Goal: Task Accomplishment & Management: Manage account settings

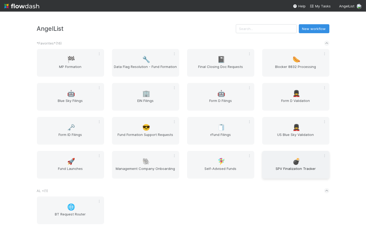
click at [290, 166] on span "SPV Finalization Tracker" at bounding box center [296, 171] width 63 height 11
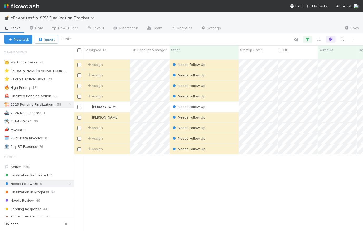
scroll to position [173, 286]
click at [68, 103] on icon at bounding box center [70, 104] width 5 height 3
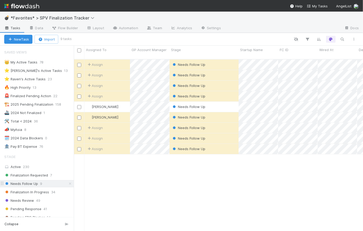
scroll to position [173, 286]
click at [68, 184] on icon at bounding box center [70, 183] width 5 height 3
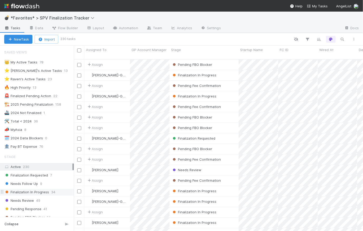
scroll to position [159, 0]
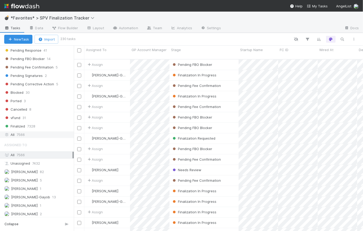
click at [24, 132] on span "7566" at bounding box center [21, 135] width 8 height 7
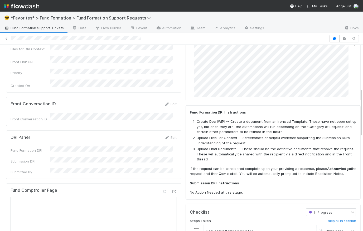
scroll to position [293, 0]
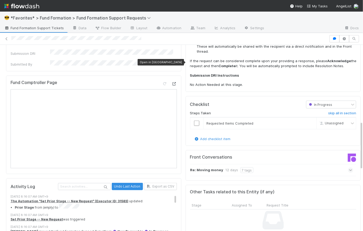
click at [172, 82] on icon at bounding box center [174, 83] width 5 height 3
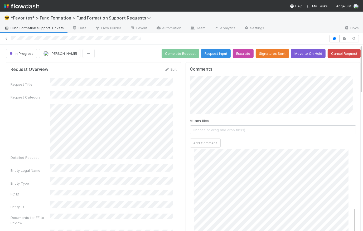
scroll to position [132, 0]
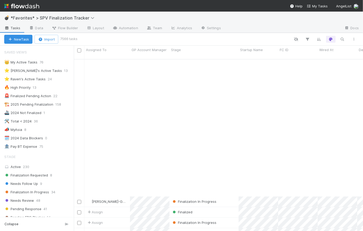
scroll to position [159, 0]
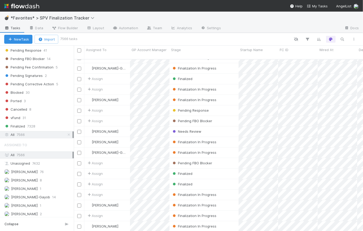
click at [30, 6] on img at bounding box center [21, 6] width 35 height 9
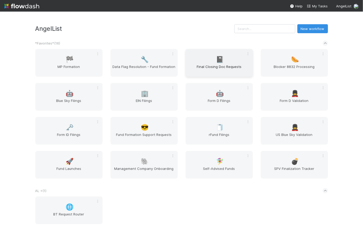
click at [227, 67] on span "Final Closing Doc Requests" at bounding box center [219, 69] width 63 height 11
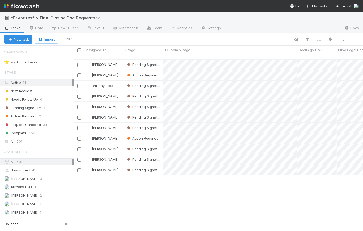
scroll to position [173, 286]
click at [212, 29] on link "Settings" at bounding box center [210, 28] width 29 height 8
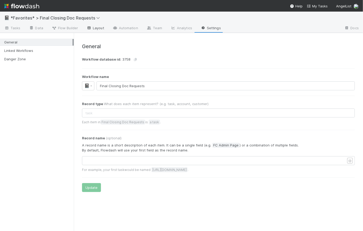
click at [95, 31] on link "Layout" at bounding box center [95, 28] width 26 height 8
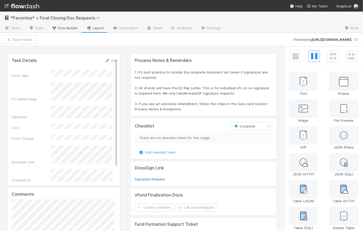
click at [69, 29] on span "Flow Builder" at bounding box center [65, 27] width 26 height 5
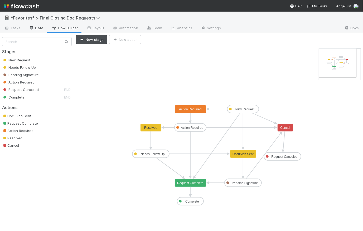
click at [39, 29] on link "Data" at bounding box center [36, 28] width 23 height 8
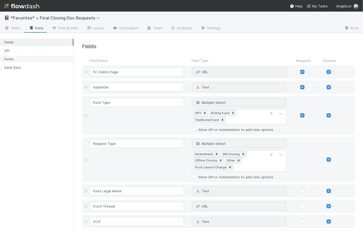
click at [28, 57] on div "Forms" at bounding box center [38, 59] width 68 height 7
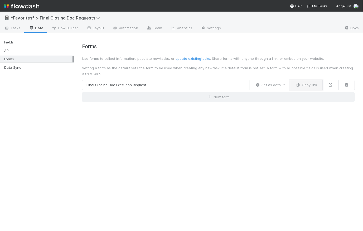
click at [311, 85] on button "Copy link" at bounding box center [306, 85] width 33 height 10
click at [20, 7] on img at bounding box center [21, 6] width 35 height 9
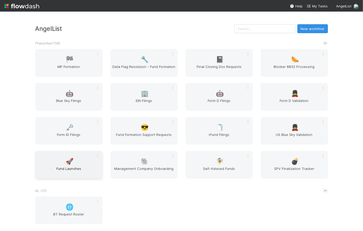
click at [76, 157] on div "🚀 Fund Launches" at bounding box center [68, 165] width 67 height 28
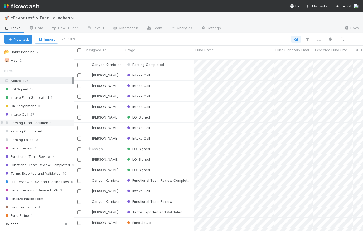
scroll to position [138, 0]
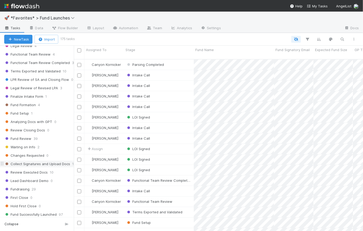
click at [27, 162] on span "Collect Signatures and Upload Docs" at bounding box center [37, 164] width 66 height 7
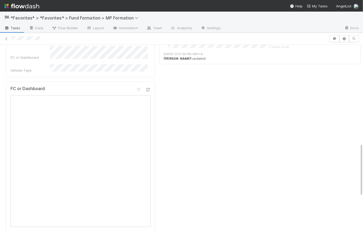
scroll to position [341, 0]
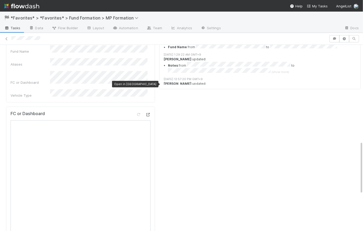
click at [145, 113] on icon at bounding box center [147, 114] width 5 height 3
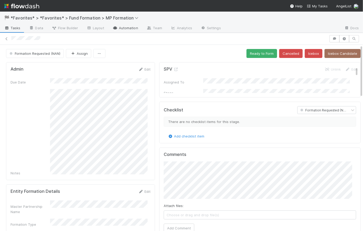
scroll to position [0, 0]
click at [143, 54] on div "Formation Requested (NAN) Assign Ready to Form Cancelled Icebox Icebox Candidate" at bounding box center [183, 53] width 355 height 9
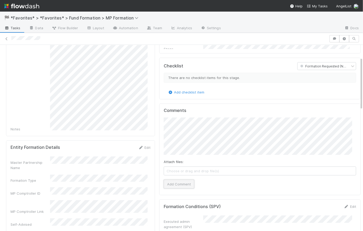
click at [177, 183] on button "Add Comment" at bounding box center [179, 184] width 31 height 9
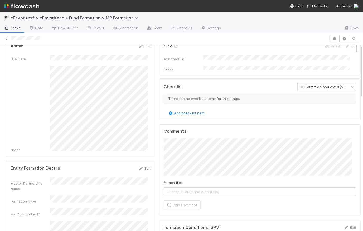
scroll to position [0, 0]
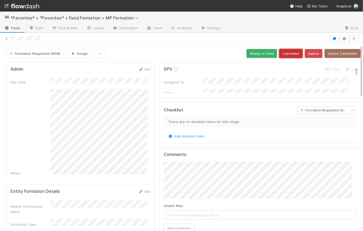
click at [285, 52] on button "Cancelled" at bounding box center [290, 53] width 23 height 9
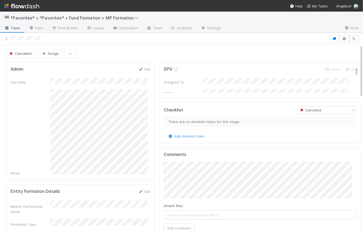
click at [13, 28] on span "Tasks" at bounding box center [12, 27] width 16 height 5
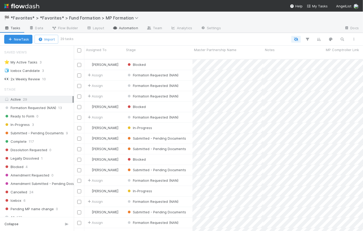
click at [122, 28] on link "Automation" at bounding box center [125, 28] width 34 height 8
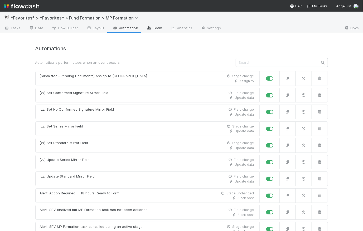
click at [157, 28] on link "Team" at bounding box center [154, 28] width 24 height 8
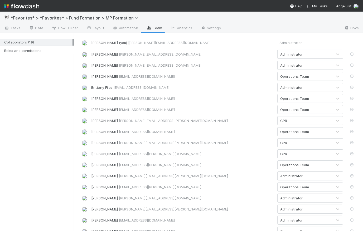
scroll to position [64, 0]
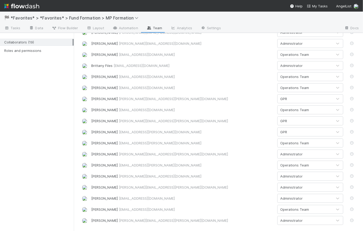
click at [308, 165] on div "Operations Team" at bounding box center [305, 165] width 55 height 8
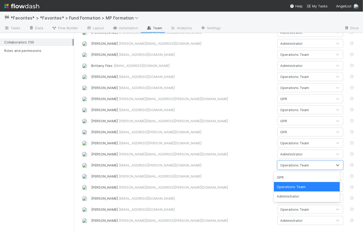
click at [215, 156] on div "Nick Gervasi nick.gervasi@angellist.com" at bounding box center [182, 154] width 182 height 5
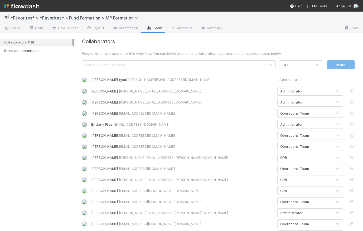
scroll to position [0, 0]
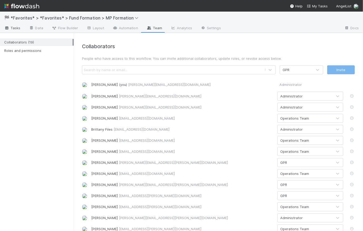
click at [16, 27] on span "Tasks" at bounding box center [12, 27] width 16 height 5
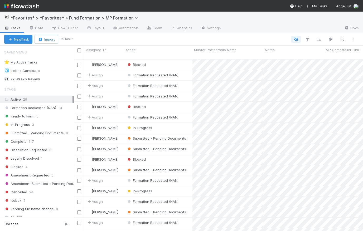
scroll to position [173, 286]
click at [186, 71] on div "Formation Requested (NAN)" at bounding box center [158, 75] width 68 height 10
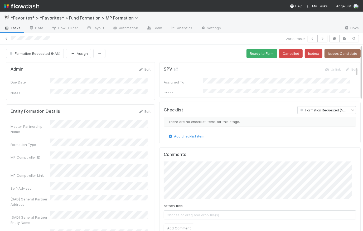
click at [17, 29] on span "Tasks" at bounding box center [12, 27] width 16 height 5
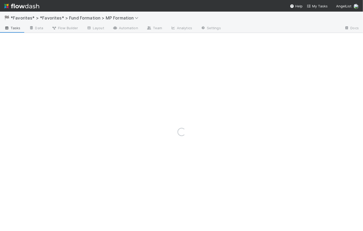
click at [17, 29] on span "Tasks" at bounding box center [12, 27] width 16 height 5
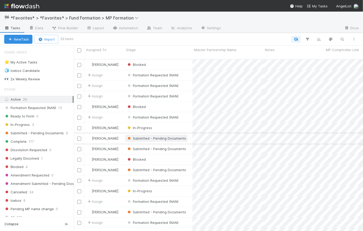
scroll to position [173, 286]
click at [22, 136] on span "Submitted - Pending Documents" at bounding box center [34, 133] width 60 height 7
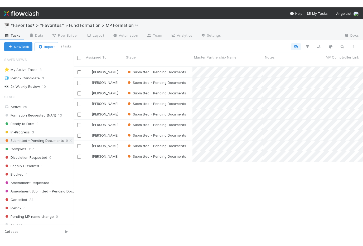
scroll to position [173, 286]
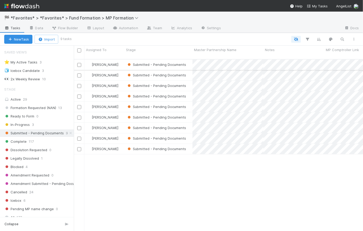
click at [190, 60] on div "Submitted - Pending Documents" at bounding box center [158, 65] width 68 height 10
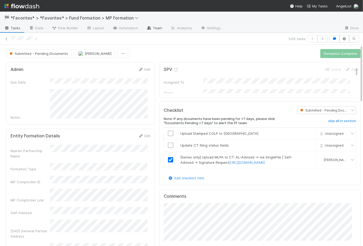
click at [153, 29] on link "Team" at bounding box center [154, 28] width 24 height 8
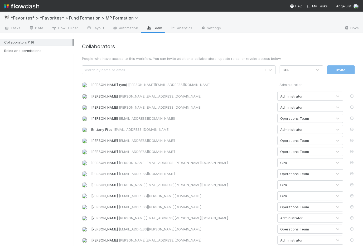
click at [298, 69] on div "GPR" at bounding box center [296, 70] width 32 height 8
click at [302, 51] on div "Collaborators People who have access to this workflow. You can invite additiona…" at bounding box center [218, 167] width 281 height 246
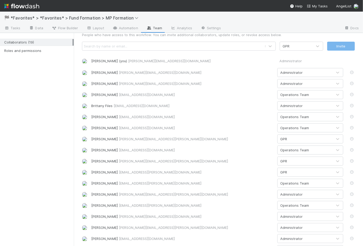
scroll to position [49, 0]
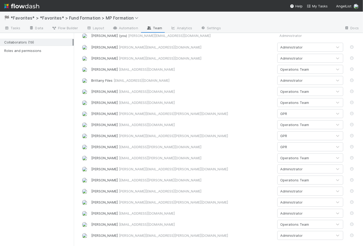
click at [310, 158] on div "Operations Team" at bounding box center [305, 158] width 55 height 8
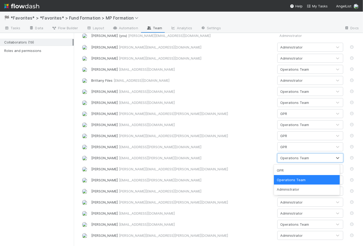
click at [311, 158] on div "Operations Team" at bounding box center [305, 158] width 55 height 8
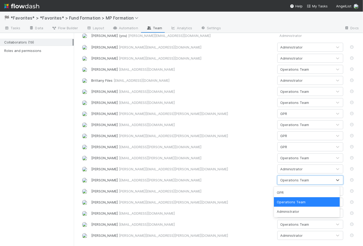
click at [284, 180] on div "Operations Team" at bounding box center [294, 179] width 29 height 5
click at [291, 203] on div "Operations Team" at bounding box center [307, 201] width 66 height 9
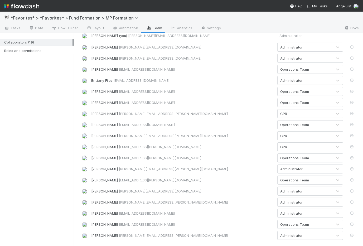
click at [255, 181] on div "Novia Bautista novia.bautista@belltowerfunds.com" at bounding box center [182, 179] width 182 height 5
click at [313, 181] on div "Operations Team" at bounding box center [305, 180] width 55 height 8
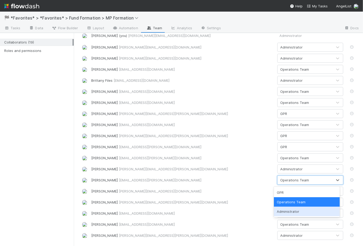
click at [313, 208] on div "Administrator" at bounding box center [307, 211] width 66 height 9
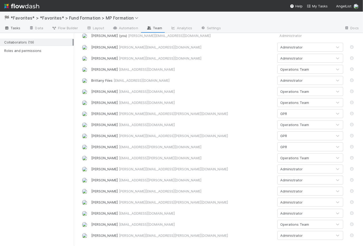
click at [11, 30] on span "Tasks" at bounding box center [12, 27] width 16 height 5
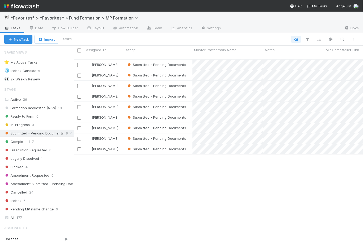
scroll to position [188, 286]
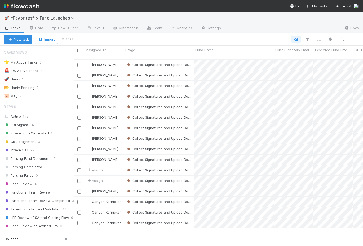
scroll to position [138, 0]
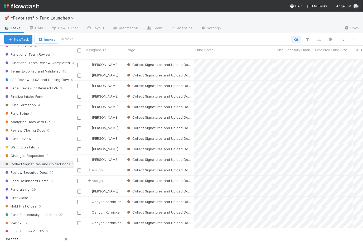
click at [33, 6] on img at bounding box center [21, 6] width 35 height 9
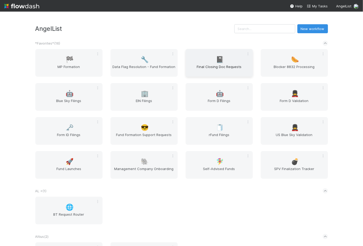
click at [222, 68] on span "Final Closing Doc Requests" at bounding box center [219, 69] width 63 height 11
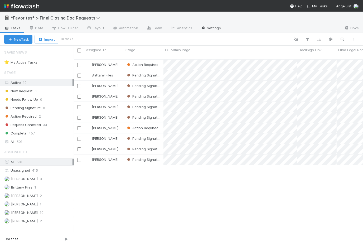
scroll to position [188, 286]
click at [206, 29] on link "Settings" at bounding box center [210, 28] width 29 height 8
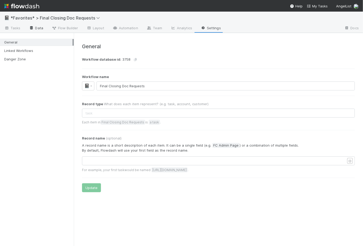
click at [29, 29] on icon at bounding box center [31, 27] width 5 height 3
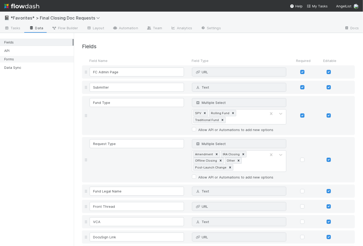
click at [28, 60] on div "Forms" at bounding box center [38, 59] width 68 height 7
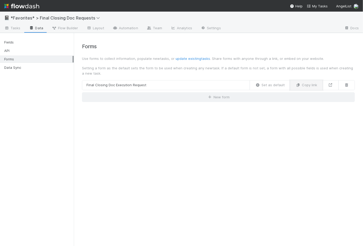
click at [310, 85] on button "Copy link" at bounding box center [306, 85] width 33 height 10
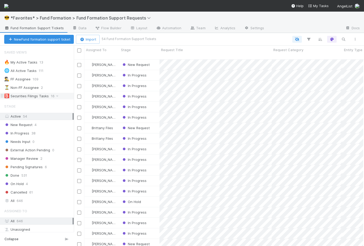
scroll to position [188, 287]
click at [44, 123] on div "New Request 4" at bounding box center [39, 125] width 70 height 7
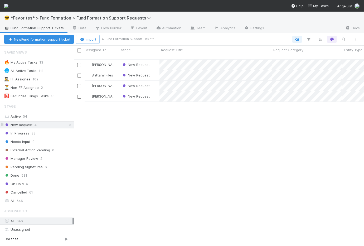
scroll to position [188, 287]
click at [157, 70] on div "New Request" at bounding box center [139, 75] width 40 height 10
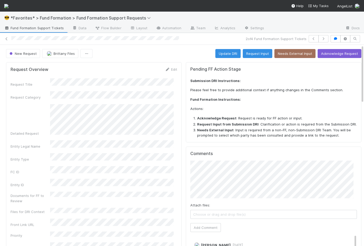
click at [141, 54] on div "New Request [PERSON_NAME] Files Update DRI Request Input Needs External Input A…" at bounding box center [184, 53] width 356 height 9
click at [17, 27] on span "Fund Formation Support Tickets" at bounding box center [34, 27] width 60 height 5
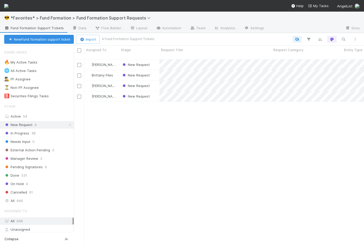
scroll to position [188, 287]
click at [68, 124] on icon at bounding box center [70, 124] width 5 height 3
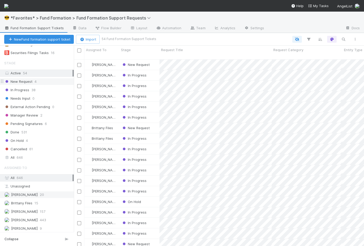
scroll to position [42, 0]
click at [30, 90] on div "In Progress 38" at bounding box center [39, 91] width 70 height 7
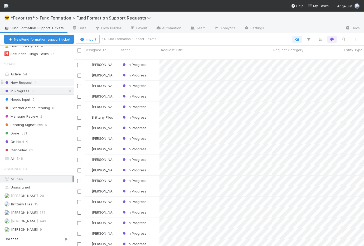
scroll to position [188, 287]
click at [19, 221] on span "[PERSON_NAME]" at bounding box center [24, 221] width 27 height 4
click at [24, 212] on span "[PERSON_NAME]" at bounding box center [24, 212] width 27 height 4
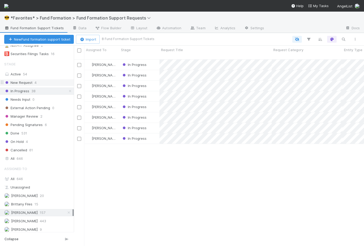
scroll to position [188, 287]
click at [152, 93] on div "In Progress" at bounding box center [139, 96] width 40 height 10
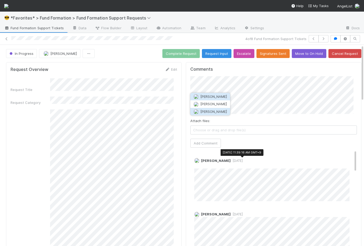
click at [213, 110] on span "Quyen Nguyen" at bounding box center [213, 111] width 27 height 4
click at [211, 146] on button "Add Comment" at bounding box center [205, 143] width 31 height 9
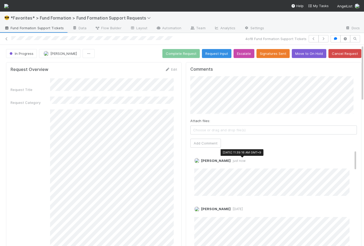
click at [16, 28] on span "Fund Formation Support Tickets" at bounding box center [34, 27] width 60 height 5
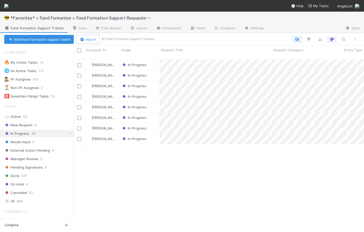
scroll to position [173, 287]
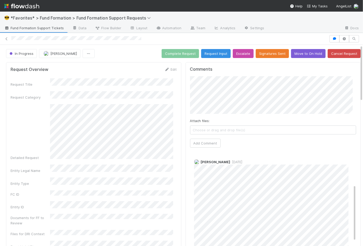
scroll to position [62, 0]
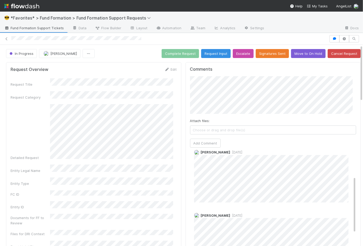
click at [329, 88] on div "Comments Attach files: Choose or drag and drop file(s) Add Comment [PERSON_NAME…" at bounding box center [273, 174] width 175 height 224
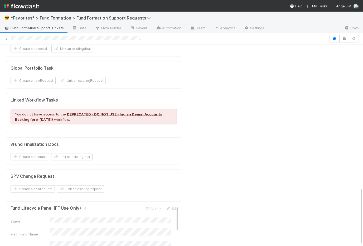
scroll to position [510, 0]
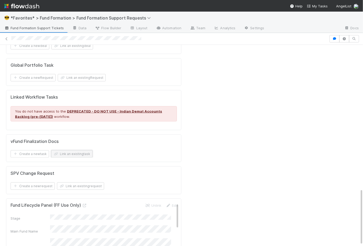
click at [81, 150] on button "Link an existing task" at bounding box center [71, 153] width 41 height 7
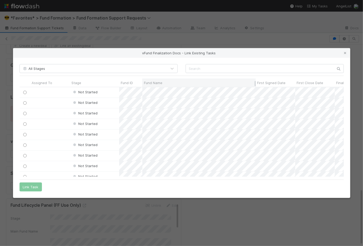
scroll to position [86, 321]
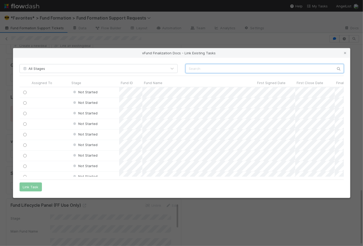
click at [197, 69] on input "text" at bounding box center [265, 68] width 158 height 9
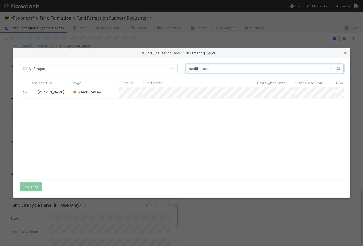
type input "health tech"
click at [111, 94] on div "Needs Review" at bounding box center [94, 92] width 49 height 10
click at [24, 93] on input "radio" at bounding box center [24, 92] width 3 height 3
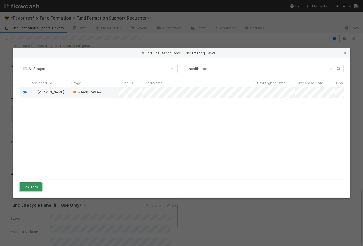
click at [34, 187] on button "Link Task" at bounding box center [31, 187] width 22 height 9
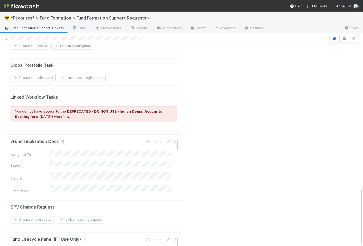
click at [64, 140] on icon at bounding box center [62, 141] width 5 height 3
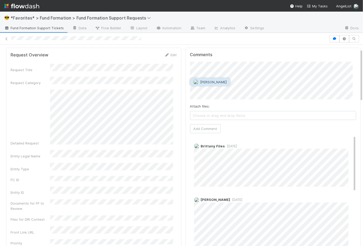
click at [212, 83] on span "Leia Slosberg" at bounding box center [213, 82] width 27 height 4
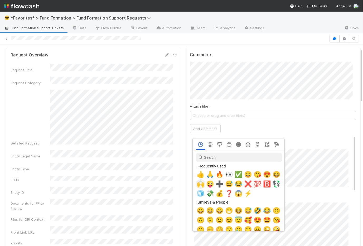
scroll to position [0, 1]
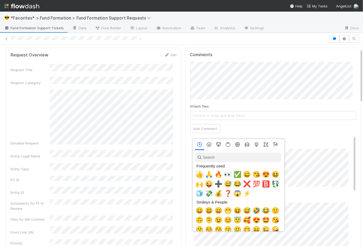
click at [200, 176] on span "👍" at bounding box center [200, 174] width 8 height 7
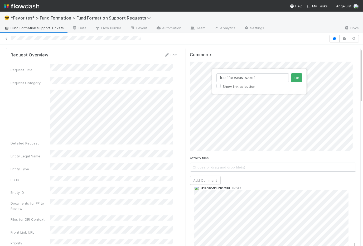
scroll to position [0, 43]
click at [298, 76] on button "Ok" at bounding box center [296, 77] width 11 height 9
drag, startPoint x: 273, startPoint y: 77, endPoint x: 200, endPoint y: 74, distance: 73.1
click at [200, 74] on div "https://app.asana.com/0/1206499577723444/1206499577723444 Show link as button Ok" at bounding box center [181, 123] width 363 height 246
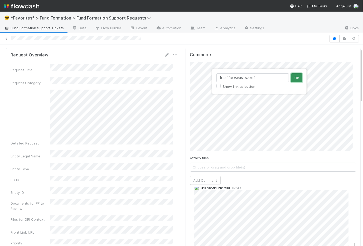
click at [297, 78] on button "Ok" at bounding box center [296, 77] width 11 height 9
click at [277, 77] on input "https://app.asana.com/0/1206499577723444/1206499577723444" at bounding box center [253, 77] width 73 height 9
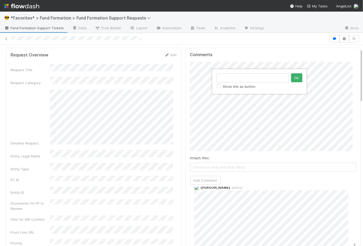
scroll to position [0, 0]
click at [299, 79] on button "Ok" at bounding box center [296, 77] width 11 height 9
click at [208, 181] on button "Add Comment" at bounding box center [205, 181] width 31 height 9
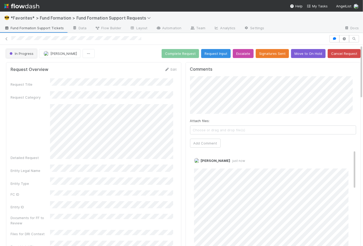
click at [19, 56] on button "In Progress" at bounding box center [21, 53] width 31 height 9
click at [127, 56] on div at bounding box center [181, 123] width 363 height 246
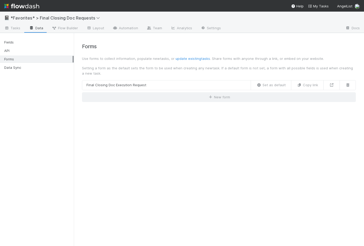
click at [19, 8] on img at bounding box center [21, 6] width 35 height 9
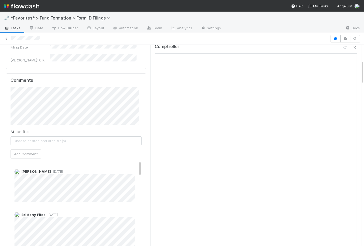
scroll to position [127, 0]
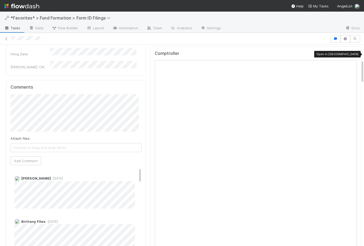
click at [289, 54] on icon at bounding box center [354, 54] width 5 height 3
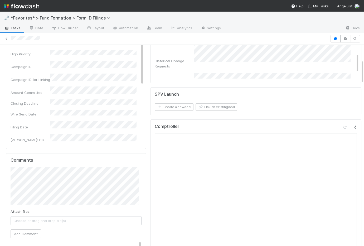
scroll to position [0, 0]
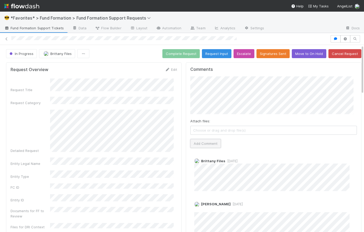
click at [210, 140] on button "Add Comment" at bounding box center [205, 143] width 31 height 9
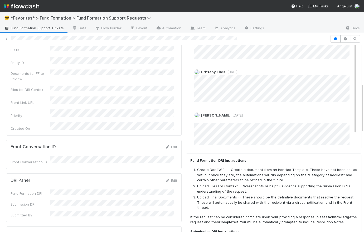
scroll to position [241, 0]
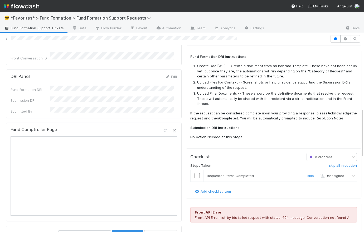
click at [195, 175] on input "checkbox" at bounding box center [197, 175] width 5 height 5
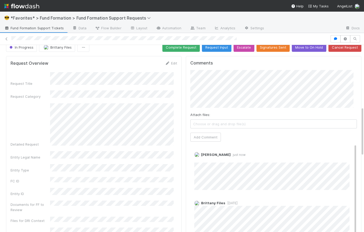
scroll to position [0, 0]
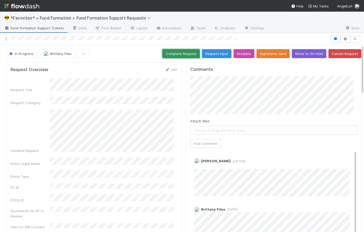
click at [167, 53] on button "Complete Request" at bounding box center [180, 53] width 37 height 9
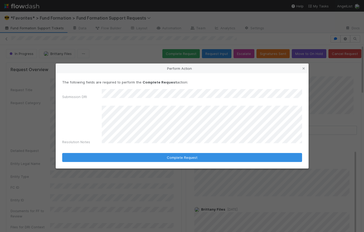
click at [101, 117] on div "Resolution Notes" at bounding box center [182, 125] width 240 height 41
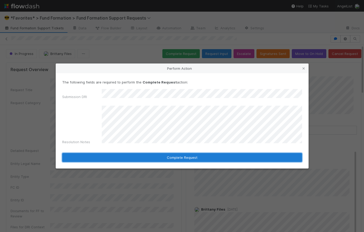
click at [207, 153] on button "Complete Request" at bounding box center [182, 157] width 240 height 9
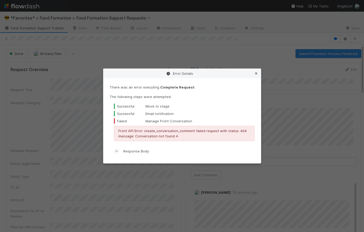
click at [256, 72] on icon at bounding box center [256, 73] width 5 height 3
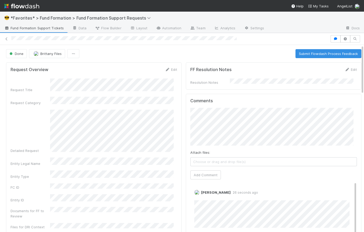
click at [190, 52] on div "Done Brittany Files Submit Flowdash Process Feedback" at bounding box center [184, 53] width 356 height 9
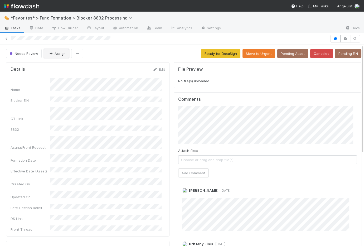
click at [55, 54] on button "Assign" at bounding box center [56, 53] width 25 height 9
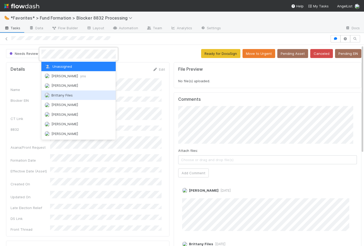
scroll to position [44, 0]
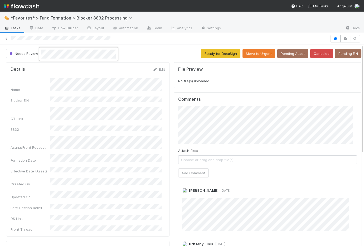
click at [137, 52] on div at bounding box center [182, 123] width 364 height 246
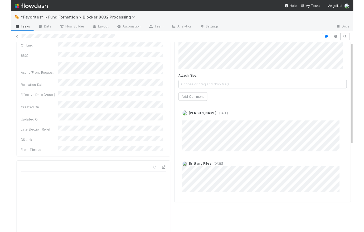
scroll to position [0, 0]
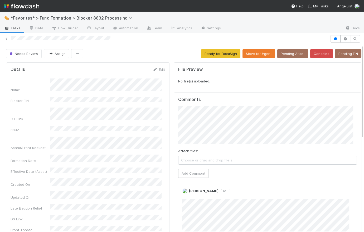
click at [132, 50] on div "Needs Review Assign Ready for DocuSign Move to Urgent Pending Asset Canceled Pe…" at bounding box center [184, 53] width 356 height 9
click at [186, 195] on link "Edit" at bounding box center [189, 196] width 6 height 4
click at [57, 54] on button "Assign" at bounding box center [56, 53] width 25 height 9
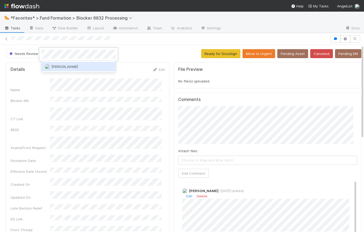
click at [68, 65] on div "Viv Hong" at bounding box center [78, 66] width 74 height 9
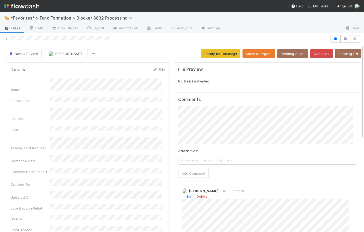
click at [127, 54] on div "Needs Review Viv Hong Ready for DocuSign Move to Urgent Pending Asset Canceled …" at bounding box center [184, 53] width 356 height 9
click at [13, 26] on span "Tasks" at bounding box center [12, 27] width 16 height 5
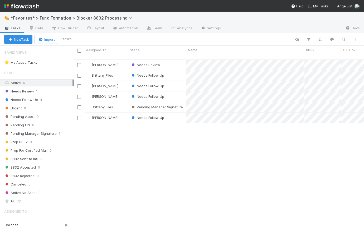
scroll to position [173, 287]
click at [36, 91] on span "1" at bounding box center [37, 91] width 2 height 7
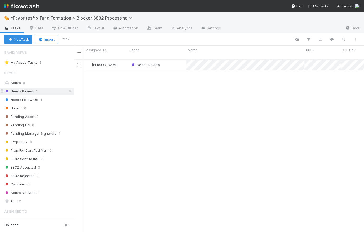
scroll to position [173, 287]
click at [29, 90] on span "Needs Review" at bounding box center [19, 91] width 30 height 7
click at [173, 60] on div "Needs Review" at bounding box center [157, 65] width 58 height 10
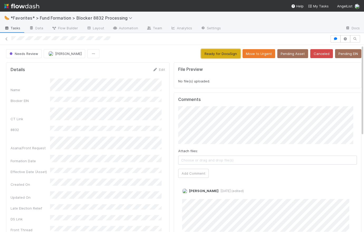
click at [213, 54] on button "Ready for DocuSign" at bounding box center [220, 53] width 39 height 9
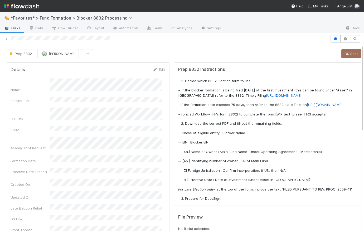
click at [165, 54] on div "Prep 8832 Viv Hong DS Sent" at bounding box center [184, 53] width 356 height 9
click at [14, 28] on span "Tasks" at bounding box center [12, 27] width 16 height 5
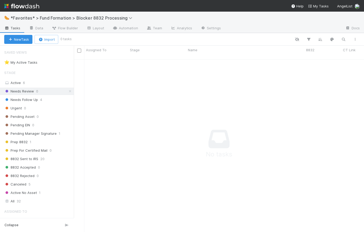
scroll to position [169, 287]
click at [28, 100] on span "Needs Follow Up" at bounding box center [21, 99] width 34 height 7
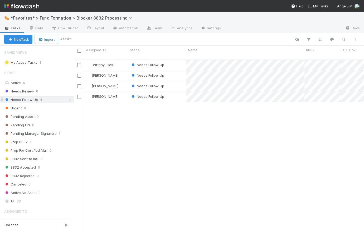
scroll to position [173, 287]
click at [176, 60] on div "Needs Follow Up" at bounding box center [157, 65] width 58 height 10
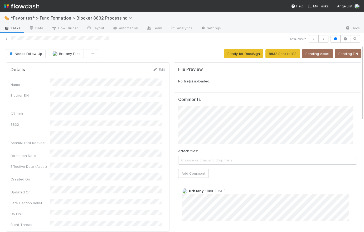
click at [171, 55] on div "Needs Follow Up Brittany Files Ready for DocuSign 8832 Sent to IRS Pending Asse…" at bounding box center [184, 53] width 356 height 9
click at [32, 52] on span "Needs Follow Up" at bounding box center [25, 53] width 34 height 4
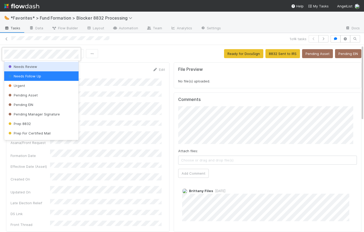
click at [32, 68] on span "Needs Review" at bounding box center [22, 66] width 30 height 4
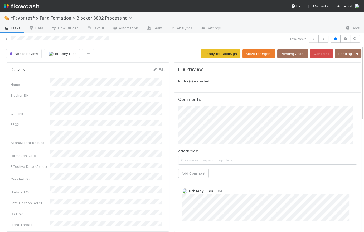
click at [164, 54] on div "Needs Review Brittany Files Ready for DocuSign Move to Urgent Pending Asset Can…" at bounding box center [184, 53] width 356 height 9
click at [210, 54] on button "Ready for DocuSign" at bounding box center [220, 53] width 39 height 9
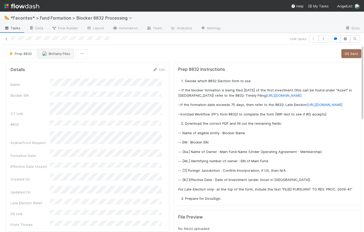
click at [55, 52] on span "Brittany Files" at bounding box center [59, 53] width 21 height 4
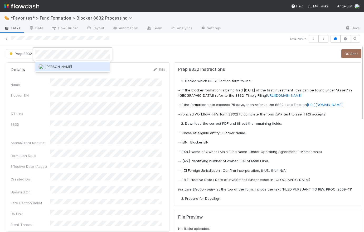
click at [87, 66] on div "Viv Hong" at bounding box center [72, 66] width 74 height 9
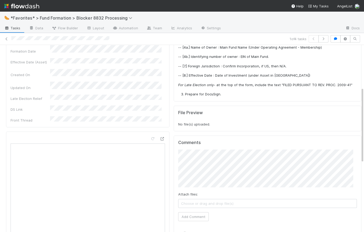
scroll to position [2, 0]
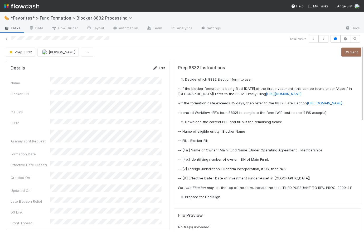
click at [159, 66] on link "Edit" at bounding box center [159, 68] width 12 height 4
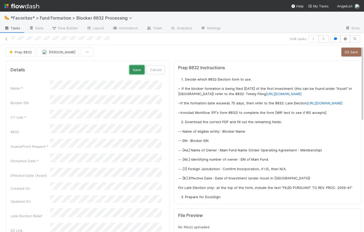
click at [135, 68] on button "Save" at bounding box center [136, 69] width 15 height 9
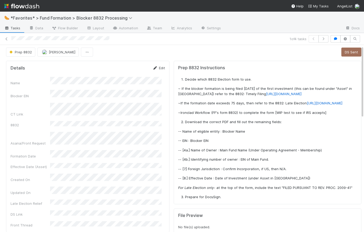
click at [160, 66] on link "Edit" at bounding box center [159, 68] width 12 height 4
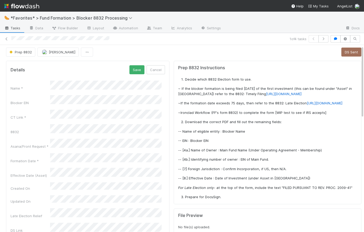
click at [133, 68] on button "Save" at bounding box center [136, 69] width 15 height 9
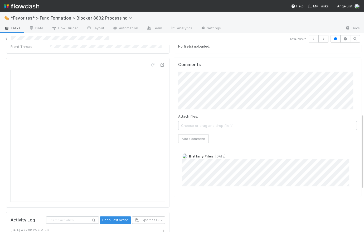
scroll to position [167, 0]
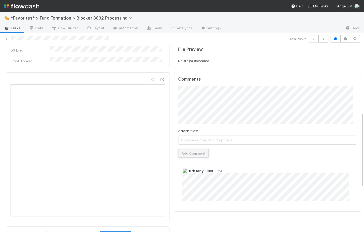
click at [194, 157] on button "Add Comment" at bounding box center [193, 152] width 31 height 9
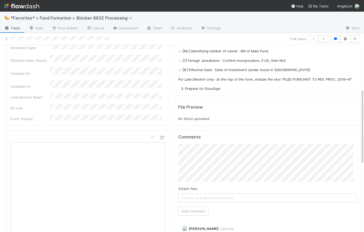
scroll to position [0, 0]
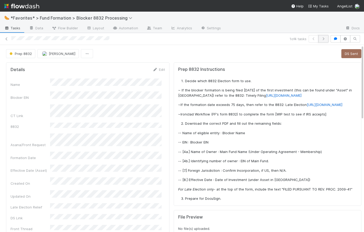
click at [323, 38] on button "button" at bounding box center [324, 38] width 10 height 7
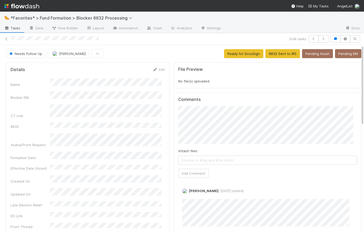
click at [174, 50] on div "Needs Follow Up Catherine Lambright Ready for DocuSign 8832 Sent to IRS Pending…" at bounding box center [184, 53] width 356 height 9
click at [322, 40] on icon "button" at bounding box center [323, 38] width 5 height 3
click at [177, 53] on div "Needs Follow Up Catherine Lambright Ready for DocuSign 8832 Sent to IRS Pending…" at bounding box center [184, 53] width 356 height 9
click at [195, 174] on button "Add Comment" at bounding box center [193, 173] width 31 height 9
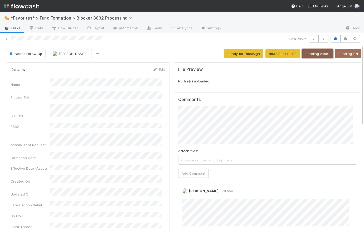
click at [317, 53] on button "Pending Asset" at bounding box center [317, 53] width 31 height 9
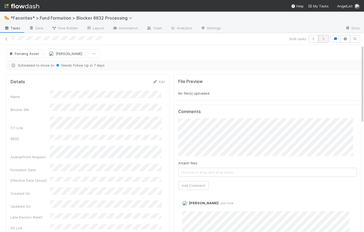
click at [323, 40] on button "button" at bounding box center [324, 38] width 10 height 7
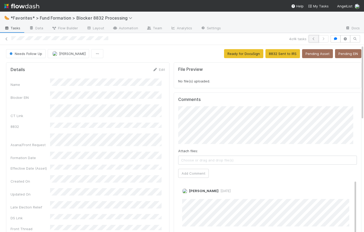
click at [310, 41] on button "button" at bounding box center [314, 38] width 10 height 7
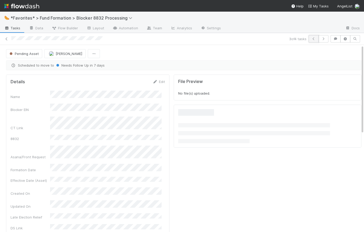
click at [311, 41] on button "button" at bounding box center [314, 38] width 10 height 7
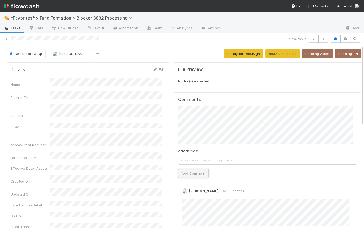
click at [197, 174] on button "Add Comment" at bounding box center [193, 173] width 31 height 9
click at [315, 55] on button "Pending Asset" at bounding box center [317, 53] width 31 height 9
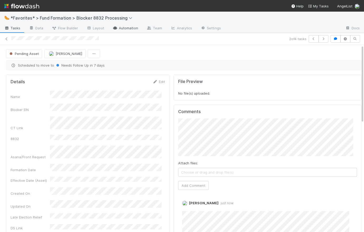
click at [131, 28] on link "Automation" at bounding box center [125, 28] width 34 height 8
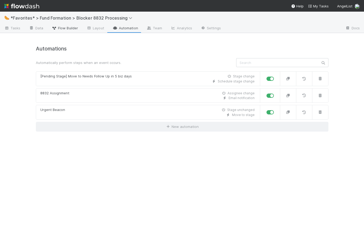
click at [69, 28] on span "Flow Builder" at bounding box center [65, 27] width 26 height 5
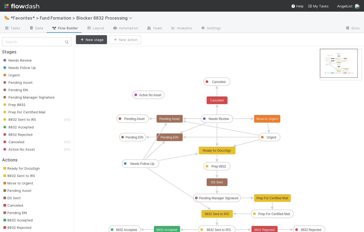
click at [212, 149] on text "Ready for DocuSign" at bounding box center [217, 150] width 28 height 4
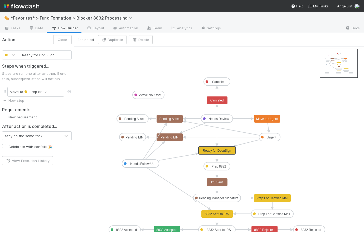
click at [27, 118] on link "New requirement" at bounding box center [19, 117] width 35 height 4
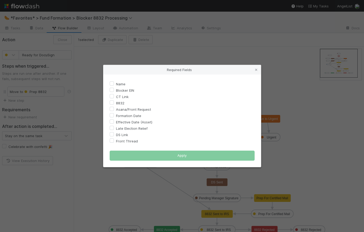
click at [116, 91] on label "Blocker EIN" at bounding box center [125, 90] width 18 height 6
click at [112, 91] on input "Blocker EIN" at bounding box center [112, 89] width 4 height 5
checkbox input "true"
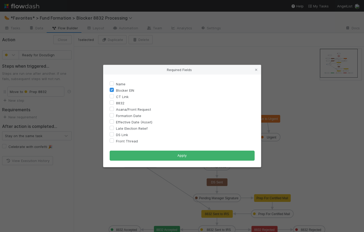
click at [116, 122] on label "Effective Date (Asset)" at bounding box center [134, 122] width 36 height 6
click at [111, 122] on input "Effective Date (Asset)" at bounding box center [112, 121] width 4 height 5
checkbox input "true"
click at [116, 127] on label "Late Election Relief" at bounding box center [132, 128] width 32 height 6
click at [111, 127] on input "Late Election Relief" at bounding box center [112, 127] width 4 height 5
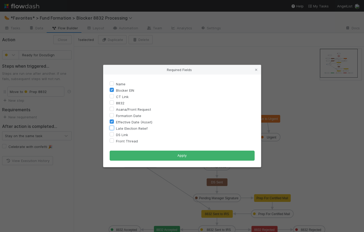
checkbox input "true"
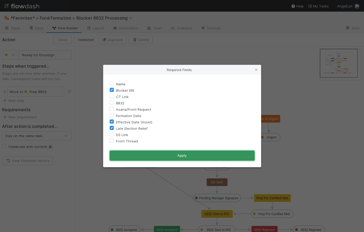
click at [182, 157] on button "Apply" at bounding box center [182, 155] width 145 height 10
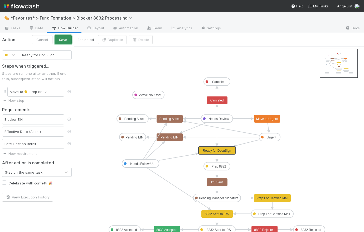
click at [66, 39] on button "Save" at bounding box center [63, 39] width 17 height 9
click at [66, 39] on button "Close" at bounding box center [62, 39] width 18 height 9
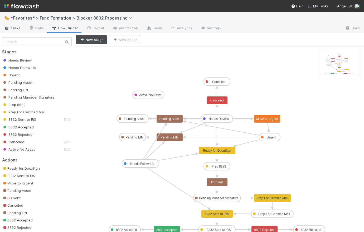
click at [20, 30] on link "Tasks" at bounding box center [12, 28] width 25 height 8
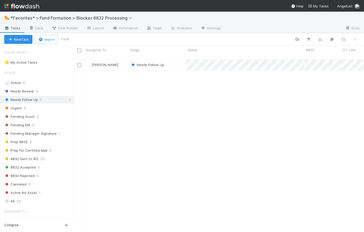
scroll to position [173, 287]
click at [175, 61] on div "Needs Follow Up" at bounding box center [157, 65] width 58 height 10
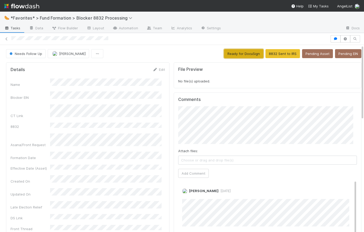
click at [234, 54] on button "Ready for DocuSign" at bounding box center [243, 53] width 39 height 9
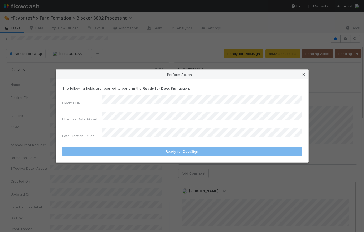
click at [303, 76] on icon at bounding box center [303, 74] width 5 height 3
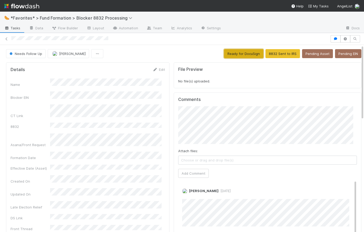
click at [235, 54] on button "Ready for DocuSign" at bounding box center [243, 53] width 39 height 9
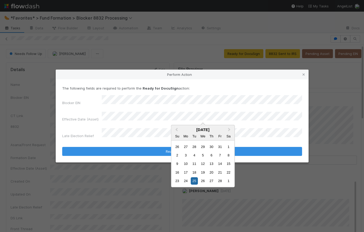
click at [138, 124] on div "Blocker EIN Effective Date (Asset) Late Election Relief" at bounding box center [182, 118] width 240 height 46
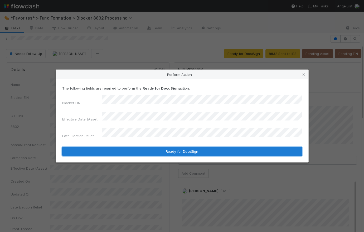
click at [177, 147] on button "Ready for DocuSign" at bounding box center [182, 151] width 240 height 9
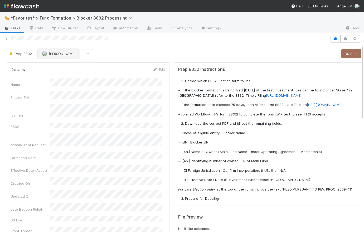
click at [66, 53] on span "[PERSON_NAME]" at bounding box center [62, 53] width 27 height 4
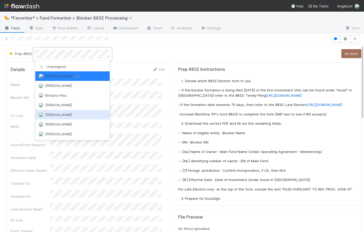
scroll to position [56, 0]
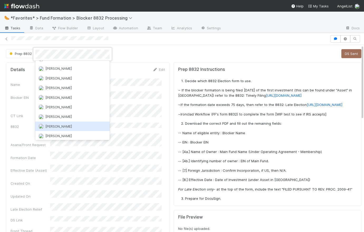
click at [78, 127] on div "Viv Hong" at bounding box center [72, 125] width 74 height 9
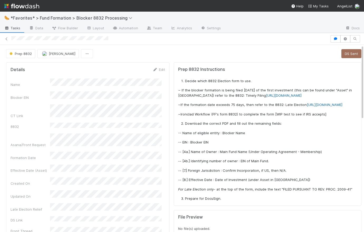
click at [12, 30] on span "Tasks" at bounding box center [12, 27] width 16 height 5
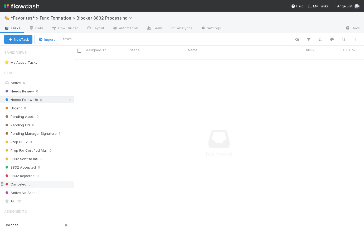
scroll to position [169, 287]
click at [21, 142] on span "Prep 8832" at bounding box center [15, 141] width 23 height 7
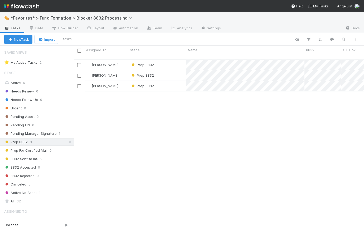
scroll to position [173, 287]
click at [141, 117] on div "Viv Hong Prep 8832 8/27/25, 1:35:00 AM 9/2/25, 4:24:56 PM Viv Hong Prep 8832 8/…" at bounding box center [219, 148] width 290 height 176
click at [175, 74] on div "Prep 8832" at bounding box center [157, 75] width 58 height 10
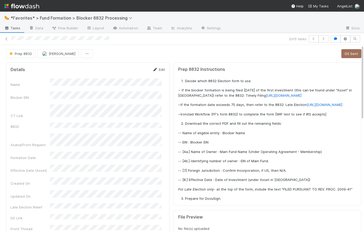
click at [161, 68] on link "Edit" at bounding box center [159, 69] width 12 height 4
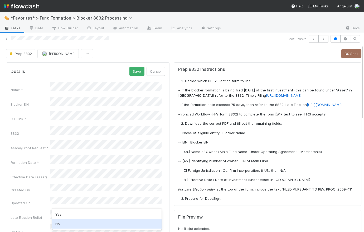
click at [63, 220] on div "No" at bounding box center [106, 223] width 109 height 9
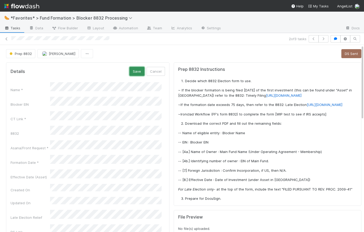
click at [134, 71] on button "Save" at bounding box center [136, 71] width 15 height 9
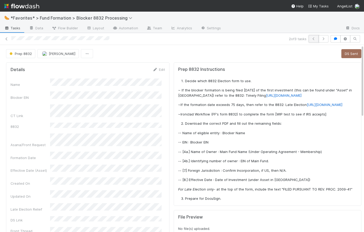
click at [311, 39] on icon "button" at bounding box center [313, 38] width 5 height 3
click at [161, 69] on link "Edit" at bounding box center [159, 69] width 12 height 4
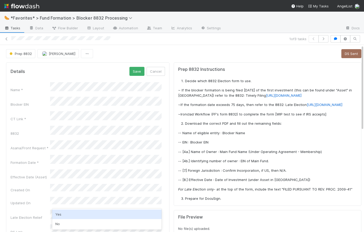
click at [78, 212] on div "Yes" at bounding box center [106, 213] width 109 height 9
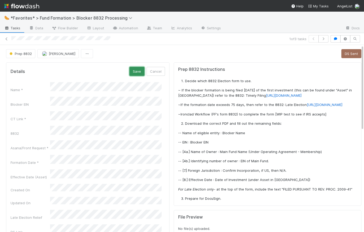
click at [131, 71] on button "Save" at bounding box center [136, 71] width 15 height 9
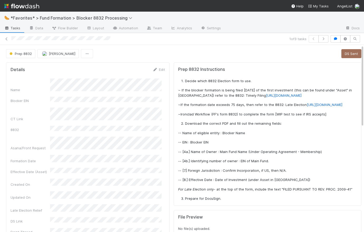
click at [16, 26] on span "Tasks" at bounding box center [12, 27] width 16 height 5
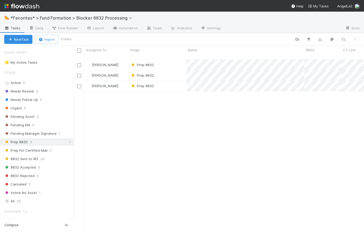
scroll to position [173, 287]
click at [107, 109] on div "Viv Hong Prep 8832 8/27/25, 1:35:00 AM 9/2/25, 4:37:22 PM Viv Hong Prep 8832 8/…" at bounding box center [219, 148] width 290 height 176
click at [68, 141] on icon at bounding box center [70, 141] width 5 height 3
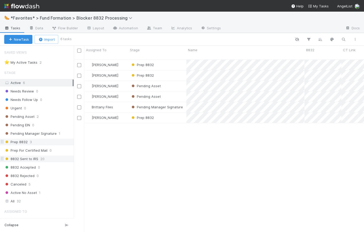
scroll to position [173, 287]
click at [25, 159] on span "8832 Sent to IRS" at bounding box center [21, 158] width 34 height 7
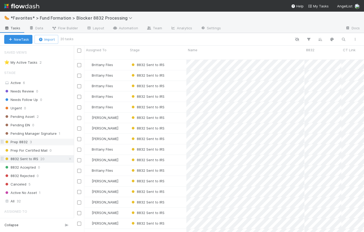
scroll to position [173, 287]
click at [79, 49] on input "checkbox" at bounding box center [79, 51] width 4 height 4
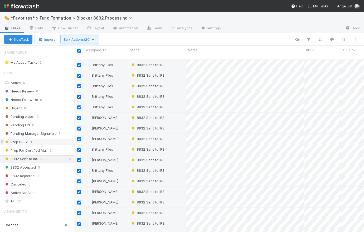
click at [80, 40] on span "Bulk Actions (20)" at bounding box center [79, 39] width 31 height 4
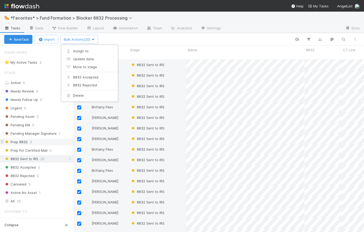
click at [145, 39] on div "Assign to Update data Move to stage 8832 Accepted 8832 Rejected Delete" at bounding box center [182, 116] width 364 height 232
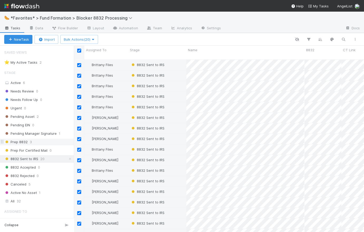
click at [79, 50] on input "checkbox" at bounding box center [79, 51] width 4 height 4
checkbox input "false"
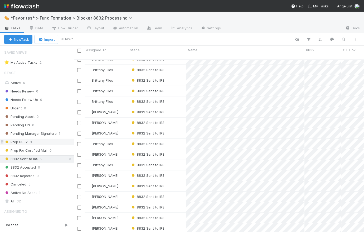
scroll to position [0, 0]
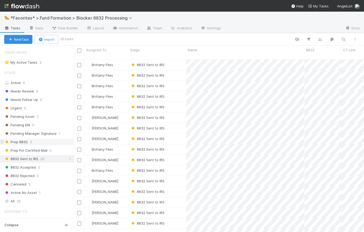
click at [21, 142] on span "Prep 8832" at bounding box center [15, 141] width 23 height 7
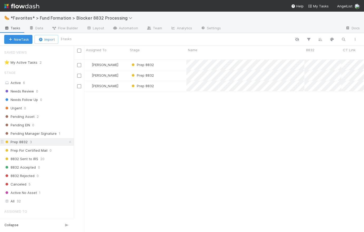
scroll to position [173, 287]
click at [175, 60] on div "Prep 8832" at bounding box center [157, 65] width 58 height 10
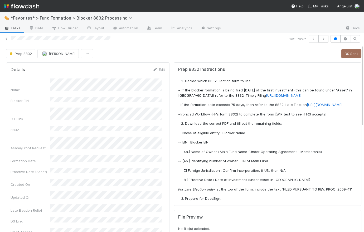
click at [136, 51] on div "Prep 8832 Viv Hong DS Sent" at bounding box center [184, 53] width 356 height 9
click at [39, 29] on link "Data" at bounding box center [36, 28] width 23 height 8
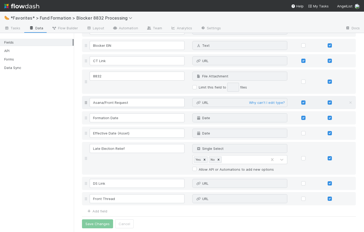
scroll to position [42, 0]
click at [100, 210] on link "Add field" at bounding box center [96, 210] width 21 height 4
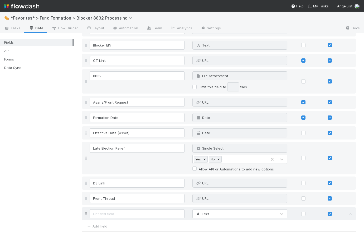
click at [102, 215] on input at bounding box center [137, 213] width 95 height 9
type input "8832 Submission"
drag, startPoint x: 129, startPoint y: 213, endPoint x: 88, endPoint y: 214, distance: 41.7
click at [88, 214] on div "8832 Submission Text" at bounding box center [219, 213] width 274 height 13
type input "Submission DRI"
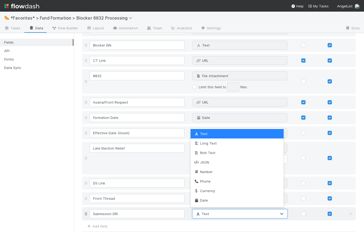
click at [222, 213] on div "Text" at bounding box center [235, 213] width 84 height 8
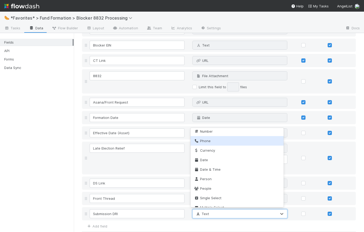
scroll to position [41, 0]
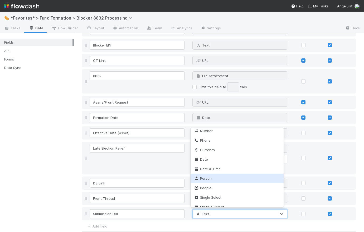
click at [231, 179] on div "Person" at bounding box center [237, 177] width 93 height 9
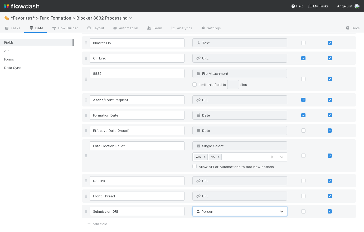
scroll to position [57, 0]
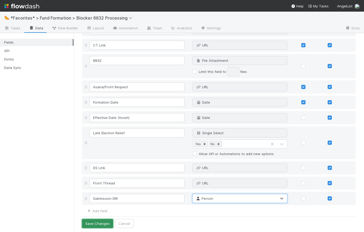
click at [101, 224] on button "Save Changes" at bounding box center [97, 223] width 31 height 9
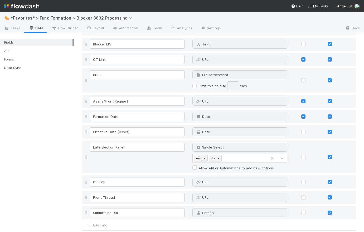
scroll to position [71, 0]
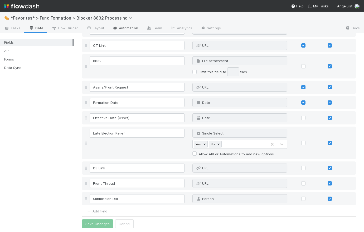
click at [126, 28] on link "Automation" at bounding box center [125, 28] width 34 height 8
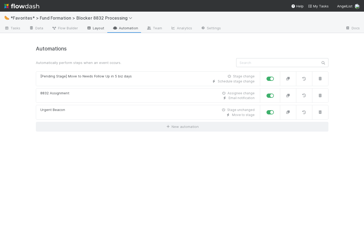
click at [95, 30] on link "Layout" at bounding box center [95, 28] width 26 height 8
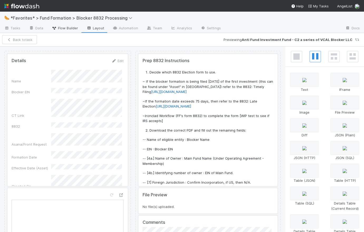
click at [70, 31] on link "Flow Builder" at bounding box center [64, 28] width 35 height 8
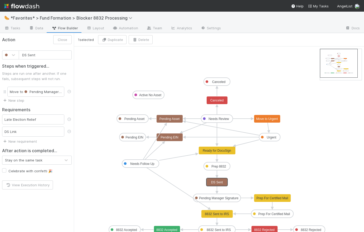
click at [220, 182] on text "DS Sent" at bounding box center [217, 182] width 12 height 4
click at [21, 100] on link "New step" at bounding box center [13, 100] width 22 height 4
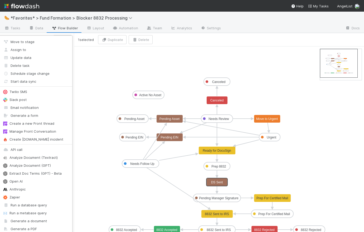
click at [284, 195] on div "Move to stage Assign to Update data Delete task Schedule stage change Start dat…" at bounding box center [182, 116] width 364 height 232
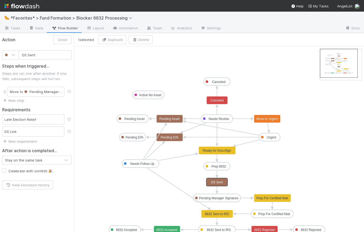
type input "Prep For Certified Mail"
click at [284, 198] on text "Prep For Certified Mail" at bounding box center [273, 198] width 32 height 4
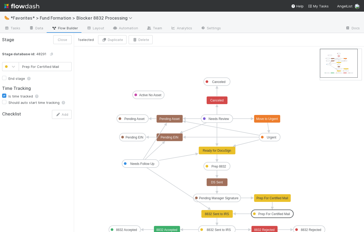
click at [286, 214] on text "Prep For Certified Mail" at bounding box center [274, 214] width 32 height 4
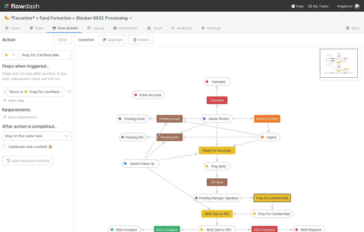
click at [282, 198] on text "Prep For Certified Mail" at bounding box center [273, 198] width 32 height 4
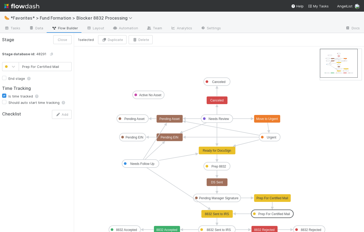
click at [285, 212] on text "Prep For Certified Mail" at bounding box center [274, 214] width 32 height 4
type input "8832 Sent to IRS"
checkbox input "true"
click at [223, 228] on text "8832 Sent to IRS" at bounding box center [219, 230] width 24 height 4
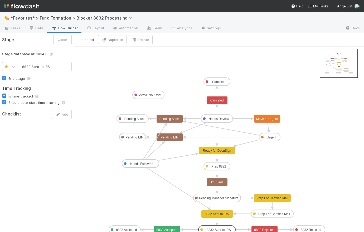
click at [222, 214] on text "8832 Sent to IRS" at bounding box center [217, 214] width 24 height 4
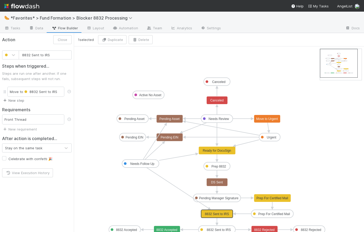
click at [20, 100] on link "New step" at bounding box center [13, 100] width 22 height 4
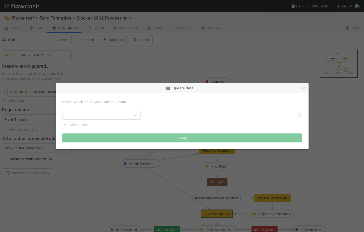
click at [92, 116] on div at bounding box center [97, 115] width 68 height 8
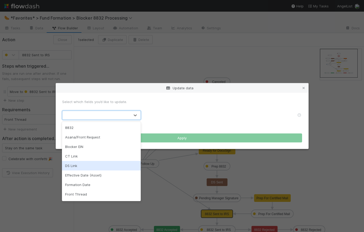
scroll to position [27, 0]
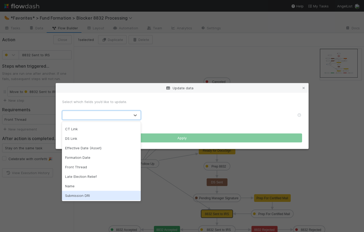
click at [109, 193] on div "Submission DRI" at bounding box center [101, 194] width 79 height 9
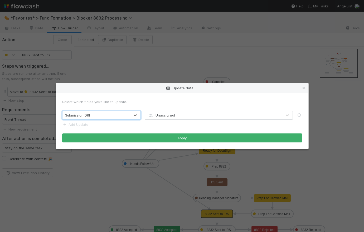
click at [180, 115] on div "Unassigned" at bounding box center [213, 115] width 137 height 8
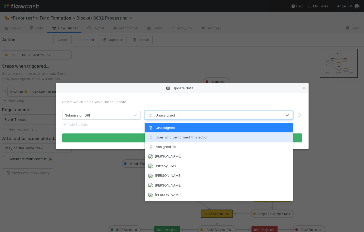
click at [185, 136] on span "User who performed this action" at bounding box center [178, 137] width 61 height 4
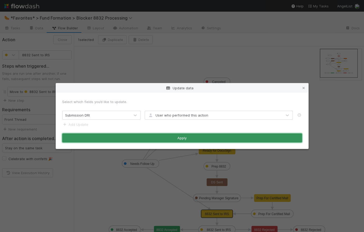
click at [186, 139] on button "Apply" at bounding box center [182, 137] width 240 height 9
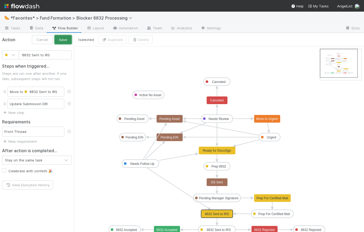
click at [66, 39] on button "Save" at bounding box center [63, 39] width 17 height 9
click at [11, 29] on span "Tasks" at bounding box center [12, 27] width 16 height 5
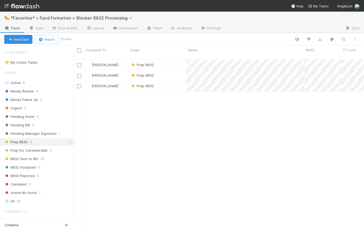
scroll to position [173, 287]
click at [33, 158] on span "8832 Sent to IRS" at bounding box center [21, 158] width 34 height 7
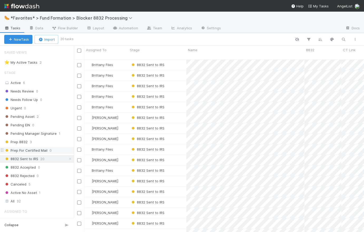
scroll to position [173, 287]
click at [33, 150] on span "Prep For Certified Mail" at bounding box center [25, 150] width 43 height 7
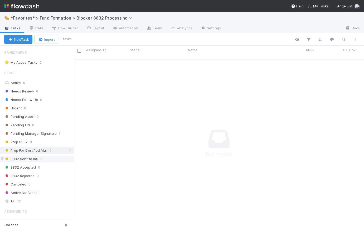
scroll to position [169, 287]
click at [26, 154] on div "Needs Review 0 Needs Follow Up 0 Urgent 0 Pending Asset 2 Pending EIN 0 Pending…" at bounding box center [37, 142] width 74 height 108
click at [27, 157] on span "8832 Sent to IRS" at bounding box center [21, 158] width 34 height 7
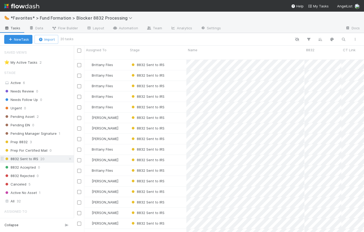
scroll to position [173, 287]
click at [175, 60] on div "8832 Sent to IRS" at bounding box center [157, 65] width 58 height 10
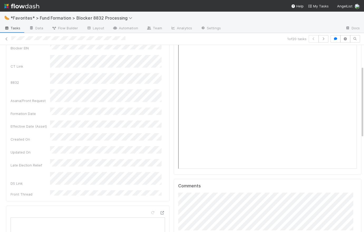
scroll to position [20, 0]
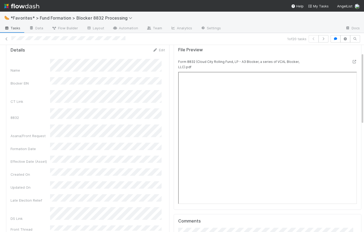
click at [169, 41] on div "1 of 20 tasks" at bounding box center [182, 38] width 364 height 7
click at [14, 28] on span "Tasks" at bounding box center [12, 27] width 16 height 5
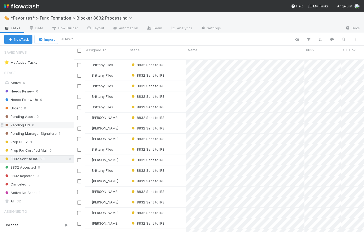
scroll to position [173, 287]
click at [23, 140] on span "Prep 8832" at bounding box center [15, 141] width 23 height 7
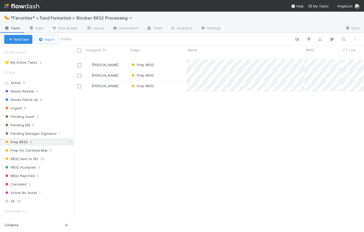
scroll to position [173, 287]
click at [171, 60] on div "Prep 8832" at bounding box center [157, 65] width 58 height 10
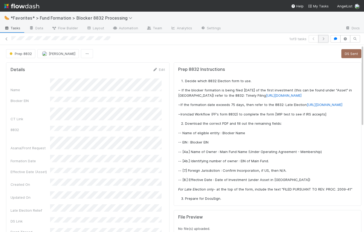
click at [323, 39] on icon "button" at bounding box center [323, 38] width 5 height 3
click at [323, 36] on button "button" at bounding box center [324, 38] width 10 height 7
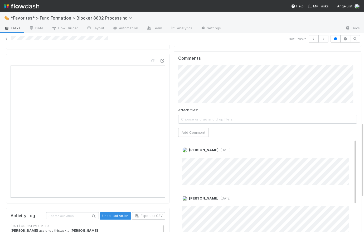
scroll to position [194, 0]
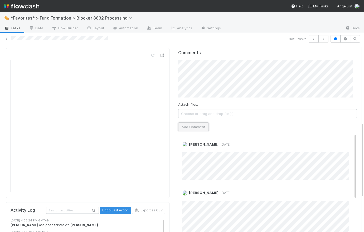
click at [193, 131] on button "Add Comment" at bounding box center [193, 126] width 31 height 9
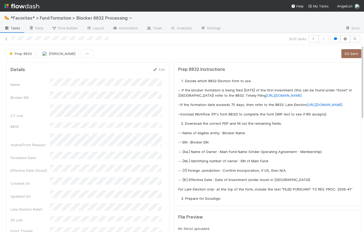
click at [176, 51] on div "Prep 8832 Viv Hong DS Sent" at bounding box center [184, 53] width 356 height 9
click at [15, 28] on span "Tasks" at bounding box center [12, 27] width 16 height 5
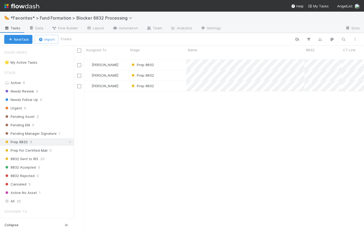
scroll to position [173, 287]
click at [66, 134] on div "Pending Manager Signature 1" at bounding box center [39, 133] width 70 height 7
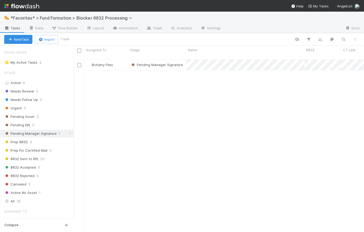
scroll to position [173, 287]
click at [35, 4] on img at bounding box center [21, 6] width 35 height 9
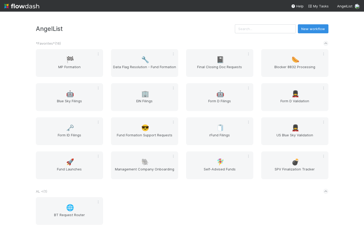
scroll to position [889, 0]
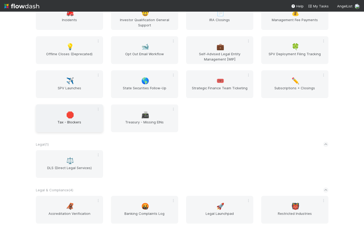
click at [67, 117] on span "🛑" at bounding box center [70, 114] width 8 height 7
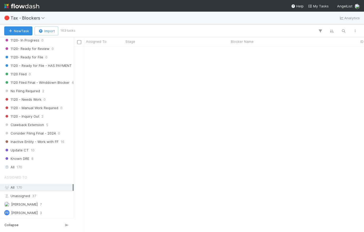
scroll to position [1254, 0]
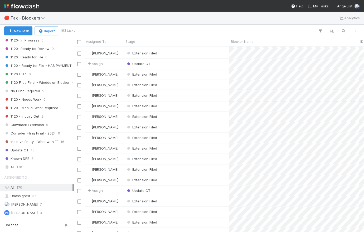
click at [198, 96] on div "Extension Filed" at bounding box center [176, 95] width 105 height 10
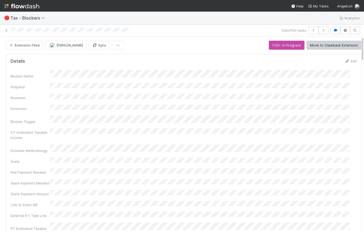
click at [18, 6] on img at bounding box center [21, 6] width 35 height 9
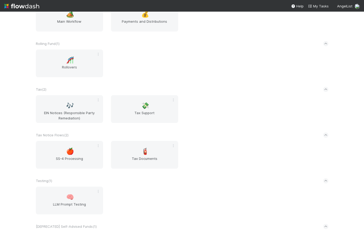
scroll to position [1172, 0]
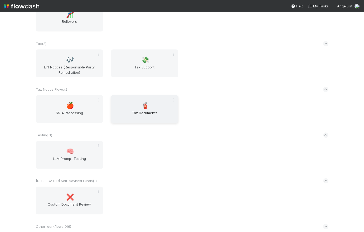
click at [160, 104] on div "🧯 Tax Documents" at bounding box center [144, 109] width 67 height 28
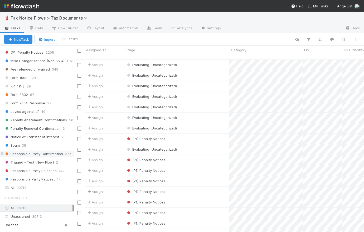
scroll to position [175, 0]
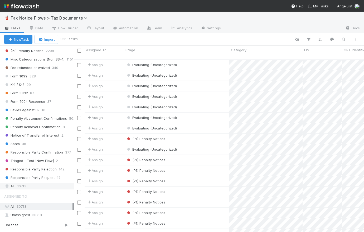
click at [25, 184] on span "30713" at bounding box center [22, 186] width 10 height 7
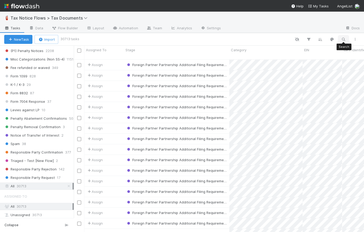
click at [342, 39] on icon "button" at bounding box center [343, 39] width 5 height 5
click at [311, 32] on input at bounding box center [316, 30] width 53 height 6
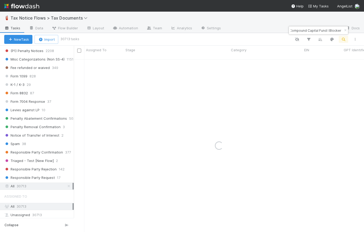
scroll to position [0, 0]
drag, startPoint x: 310, startPoint y: 31, endPoint x: 275, endPoint y: 31, distance: 35.1
click at [275, 31] on body "🧯 Tax Notice Flows > Tax Documents Tasks Data Flow Builder Layout Automation Te…" at bounding box center [182, 116] width 364 height 232
click at [292, 30] on input "The Compound Capital Fund I Blocker" at bounding box center [316, 30] width 53 height 6
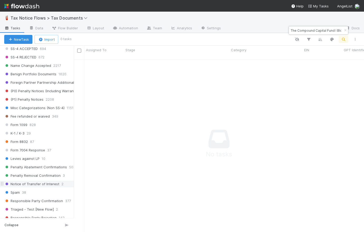
scroll to position [175, 0]
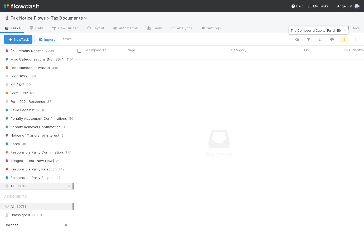
drag, startPoint x: 314, startPoint y: 30, endPoint x: 291, endPoint y: 28, distance: 22.8
click at [291, 28] on input "The Compound Capital Fund I Blocker" at bounding box center [316, 30] width 53 height 6
click at [292, 30] on input "Capital Fund I Blocker" at bounding box center [316, 30] width 53 height 6
drag, startPoint x: 312, startPoint y: 30, endPoint x: 289, endPoint y: 30, distance: 23.2
click at [289, 30] on div "Capital Fund I Blocker" at bounding box center [316, 30] width 54 height 6
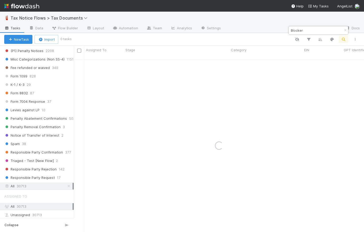
click at [304, 30] on input "Blocker" at bounding box center [316, 30] width 53 height 6
click at [291, 30] on input "Blocker" at bounding box center [316, 30] width 53 height 6
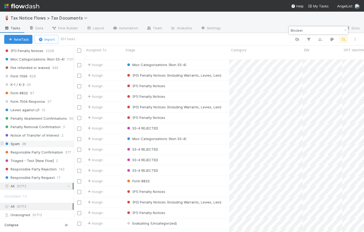
scroll to position [173, 287]
type input "Blocker"
click at [201, 123] on div "SS-4 REJECTED" at bounding box center [176, 128] width 105 height 10
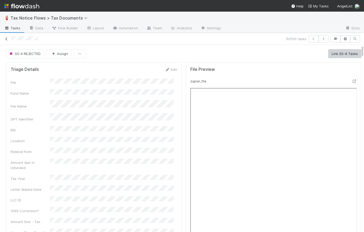
click at [6, 37] on icon at bounding box center [6, 38] width 5 height 3
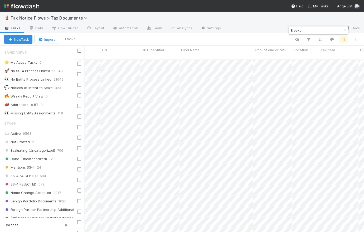
click at [291, 30] on input "Blocker" at bounding box center [316, 30] width 53 height 6
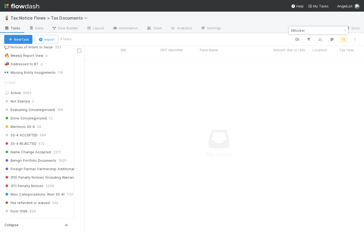
type input "Blocker"
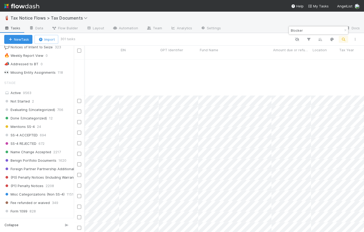
scroll to position [2255, 184]
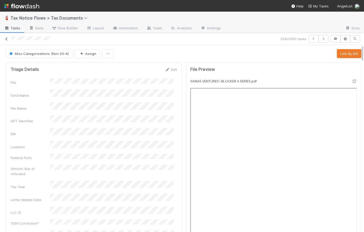
click at [6, 39] on icon at bounding box center [6, 38] width 5 height 3
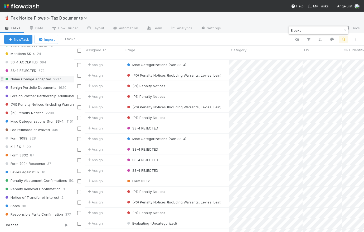
scroll to position [114, 0]
click at [17, 154] on span "Form 8832" at bounding box center [16, 154] width 24 height 7
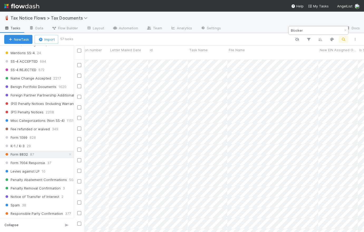
scroll to position [0, 916]
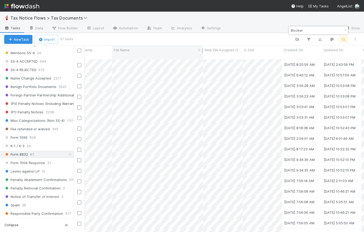
click at [161, 52] on div "File Name" at bounding box center [158, 49] width 88 height 5
click at [146, 59] on div "Sort A → Z" at bounding box center [144, 60] width 60 height 8
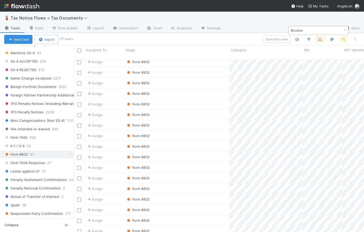
scroll to position [428, 5]
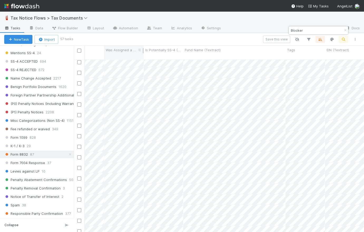
click at [130, 51] on span "Was Assigned a new EIN (1/26)" at bounding box center [121, 49] width 31 height 5
click at [129, 47] on div "Sort A → Z Sort Z → A Hide Edit field Delete field" at bounding box center [182, 116] width 364 height 232
drag, startPoint x: 143, startPoint y: 50, endPoint x: 131, endPoint y: 46, distance: 12.9
click at [131, 46] on div "Was Assigned a new EIN (1/26)" at bounding box center [117, 52] width 27 height 13
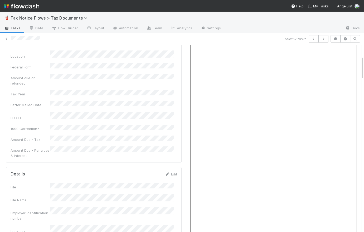
scroll to position [87, 0]
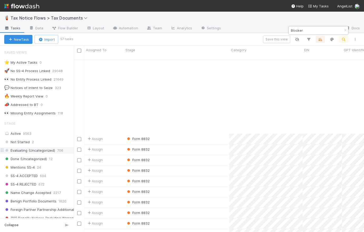
scroll to position [233, 0]
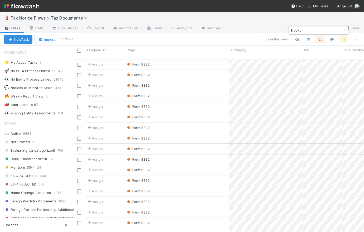
click at [187, 143] on div "Form 8832" at bounding box center [176, 148] width 105 height 10
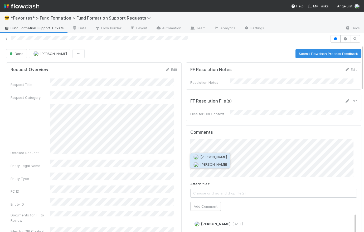
click at [218, 164] on button "[PERSON_NAME]" at bounding box center [210, 164] width 40 height 7
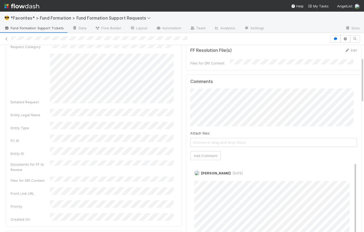
scroll to position [50, 0]
click at [205, 154] on button "Add Comment" at bounding box center [205, 156] width 31 height 9
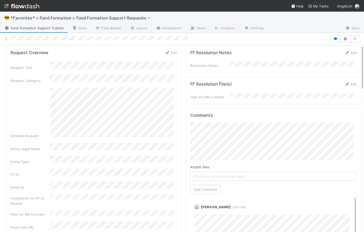
scroll to position [0, 0]
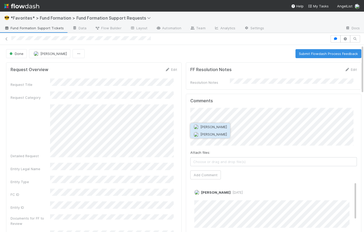
click at [209, 133] on span "[PERSON_NAME]" at bounding box center [213, 134] width 27 height 4
click at [201, 171] on button "Add Comment" at bounding box center [205, 174] width 31 height 9
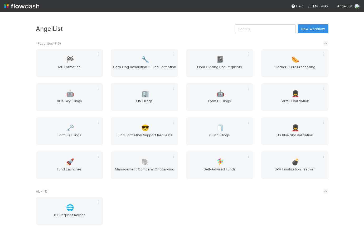
click at [290, 77] on div "🏁 MP Formation 🔧 Data Flag Resolution - Fund Formation 📓 Final Closing Doc Requ…" at bounding box center [182, 117] width 301 height 136
click at [291, 73] on span "Blocker 8832 Processing" at bounding box center [294, 69] width 63 height 11
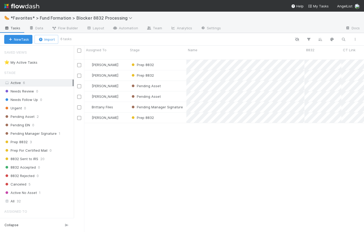
scroll to position [173, 287]
click at [26, 157] on span "8832 Sent to IRS" at bounding box center [21, 158] width 34 height 7
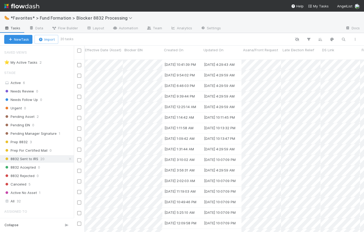
scroll to position [0, 338]
click at [216, 50] on span "Updated On" at bounding box center [213, 49] width 20 height 5
click at [182, 52] on div "Sort Oldest → Newest Sort Newest → Oldest Hide" at bounding box center [182, 116] width 364 height 232
click at [181, 51] on span "Created On" at bounding box center [174, 49] width 20 height 5
click at [187, 60] on div "Sort Oldest → Newest" at bounding box center [194, 60] width 60 height 8
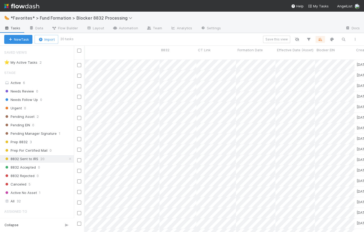
scroll to position [0, 0]
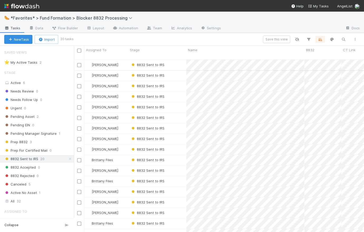
click at [180, 60] on div "8832 Sent to IRS" at bounding box center [157, 65] width 58 height 10
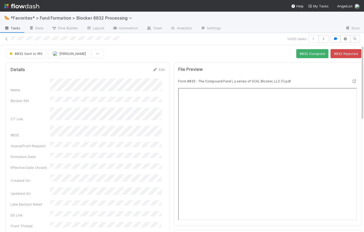
click at [48, 82] on div "Name" at bounding box center [88, 85] width 155 height 14
click at [176, 52] on div "8832 Sent to IRS Catherine Lambright 8832 Accepted 8832 Rejected" at bounding box center [184, 53] width 356 height 9
click at [321, 40] on icon "button" at bounding box center [323, 38] width 5 height 3
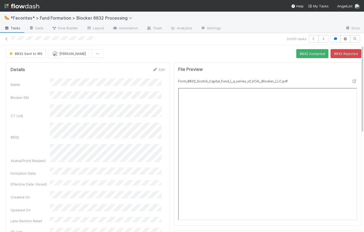
click at [49, 80] on div "Name" at bounding box center [88, 82] width 155 height 9
click at [6, 39] on icon at bounding box center [6, 38] width 5 height 3
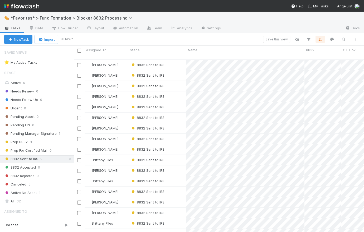
scroll to position [173, 287]
click at [176, 60] on div "8832 Sent to IRS" at bounding box center [157, 65] width 58 height 10
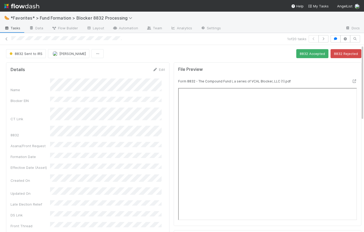
click at [172, 56] on div "8832 Sent to IRS Catherine Lambright 8832 Accepted 8832 Rejected" at bounding box center [184, 53] width 356 height 9
click at [213, 27] on link "Settings" at bounding box center [210, 28] width 29 height 8
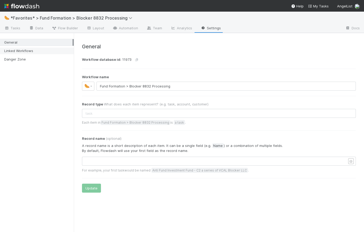
click at [36, 50] on div "Linked Workflows" at bounding box center [38, 50] width 68 height 7
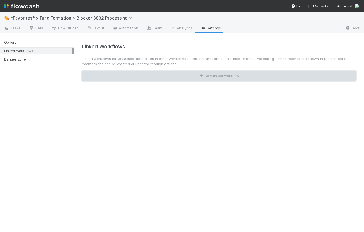
click at [215, 77] on button "New linked workflow" at bounding box center [219, 76] width 274 height 10
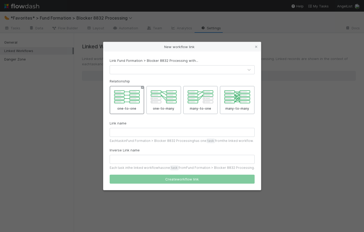
click at [129, 100] on div at bounding box center [127, 100] width 35 height 28
click at [141, 89] on input "one-to-one" at bounding box center [142, 87] width 3 height 3
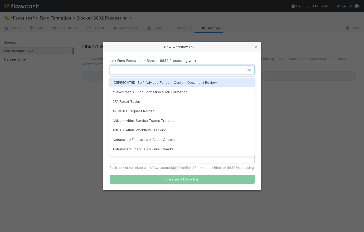
click at [135, 70] on div at bounding box center [177, 69] width 134 height 8
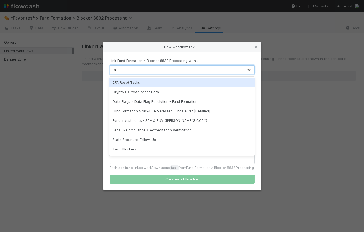
type input "tax"
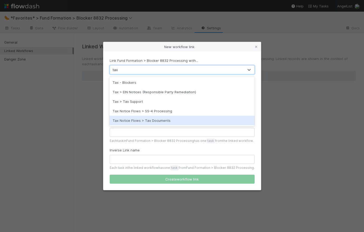
click at [151, 121] on div "Tax Notice Flows > Tax Documents" at bounding box center [181, 120] width 145 height 9
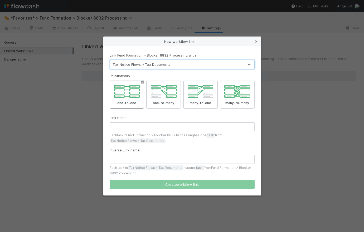
click at [257, 41] on icon at bounding box center [256, 41] width 5 height 3
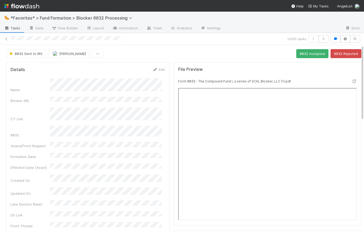
click at [26, 6] on img at bounding box center [21, 6] width 35 height 9
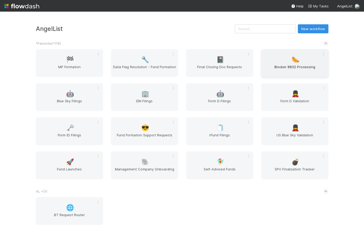
click at [306, 67] on span "Blocker 8832 Processing" at bounding box center [294, 69] width 63 height 11
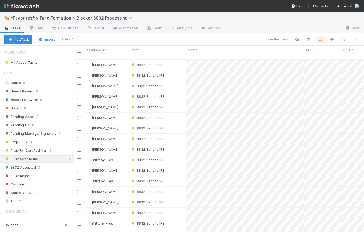
scroll to position [173, 287]
click at [25, 7] on img at bounding box center [21, 6] width 35 height 9
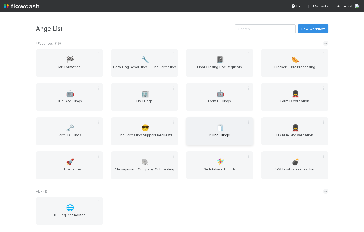
click at [225, 131] on div "🧻 rFund Filings" at bounding box center [219, 131] width 67 height 28
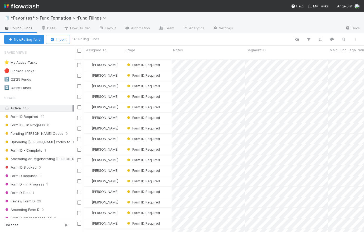
scroll to position [173, 287]
click at [32, 116] on span "Form ID Required" at bounding box center [21, 116] width 34 height 7
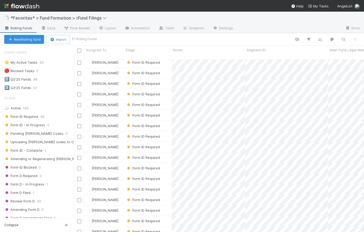
scroll to position [365, 0]
click at [29, 117] on span "Form ID Required" at bounding box center [21, 116] width 34 height 7
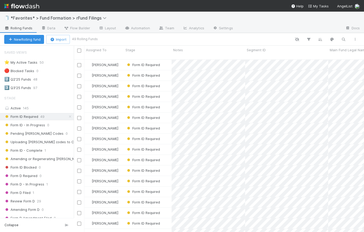
scroll to position [173, 287]
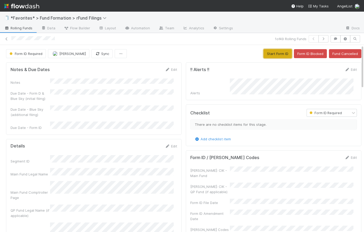
click at [269, 52] on button "Start Form ID" at bounding box center [278, 53] width 28 height 9
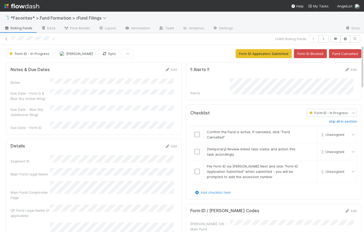
click at [185, 53] on div "Form ID - In Progress [PERSON_NAME] Sync Form ID Application Submitted Form ID …" at bounding box center [184, 53] width 356 height 9
click at [35, 55] on span "Form ID - In Progress" at bounding box center [28, 53] width 41 height 4
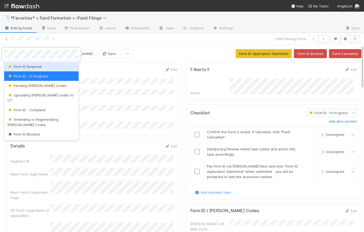
click at [32, 66] on span "Form ID Required" at bounding box center [24, 66] width 34 height 4
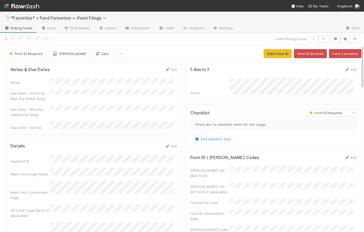
click at [184, 55] on div "Form ID Required [PERSON_NAME] Sync Start Form ID Form ID Blocked Fund Cancelled" at bounding box center [184, 53] width 356 height 9
click at [20, 5] on img at bounding box center [21, 6] width 35 height 9
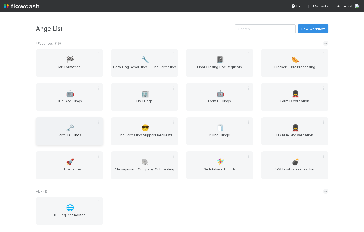
click at [78, 131] on div "🗝️ Form ID Filings" at bounding box center [69, 131] width 67 height 28
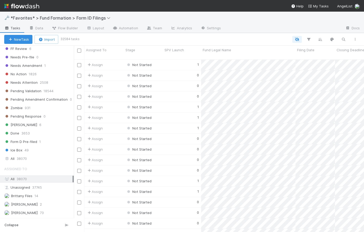
scroll to position [200, 0]
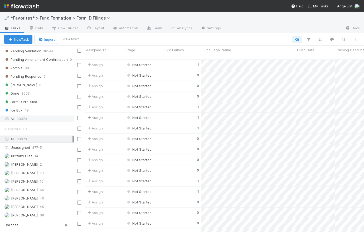
click at [19, 118] on span "38070" at bounding box center [22, 118] width 10 height 7
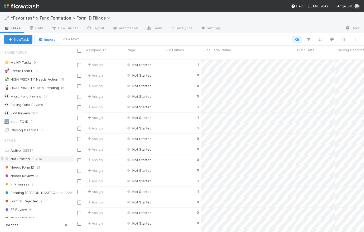
scroll to position [173, 287]
click at [27, 164] on div "Needs Form ID 21" at bounding box center [37, 167] width 74 height 7
click at [26, 166] on span "Needs Form ID" at bounding box center [19, 167] width 30 height 7
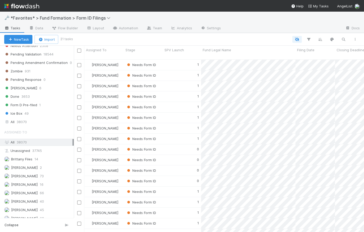
scroll to position [200, 0]
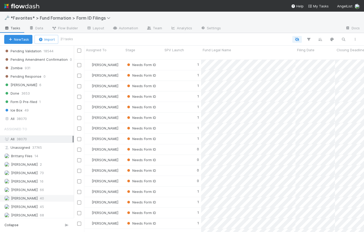
click at [28, 196] on span "[PERSON_NAME]" at bounding box center [24, 198] width 27 height 4
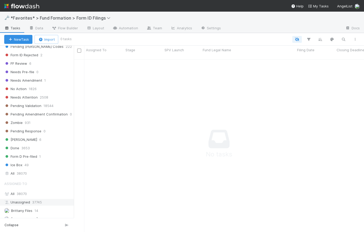
scroll to position [115, 0]
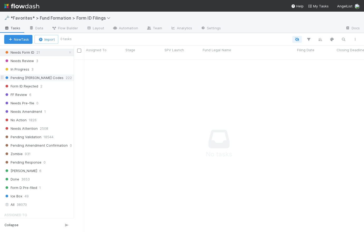
click at [44, 78] on span "Pending [PERSON_NAME] Codes" at bounding box center [33, 77] width 59 height 7
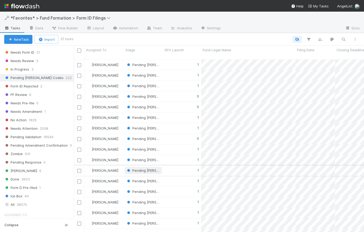
scroll to position [217, 0]
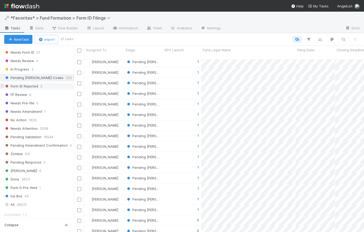
click at [27, 84] on span "Form ID Rejected" at bounding box center [21, 86] width 34 height 7
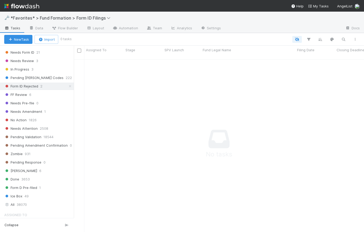
scroll to position [200, 0]
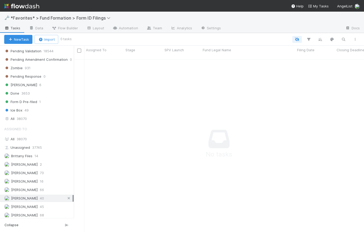
click at [66, 196] on icon at bounding box center [68, 197] width 5 height 3
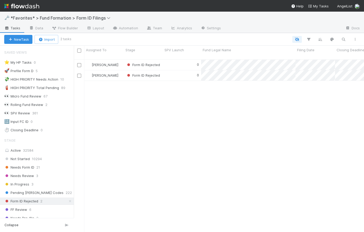
scroll to position [173, 287]
click at [178, 60] on div "0" at bounding box center [182, 65] width 38 height 10
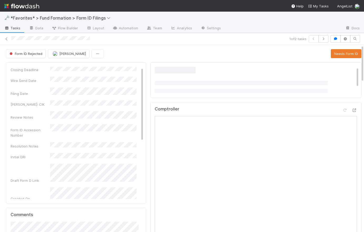
scroll to position [87, 0]
click at [293, 39] on button "button" at bounding box center [324, 38] width 10 height 7
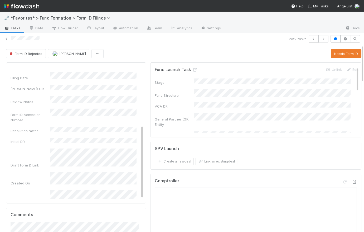
click at [15, 28] on span "Tasks" at bounding box center [12, 27] width 16 height 5
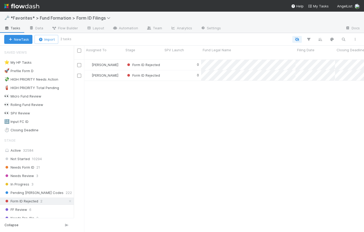
scroll to position [4, 4]
click at [68, 199] on icon at bounding box center [70, 200] width 5 height 3
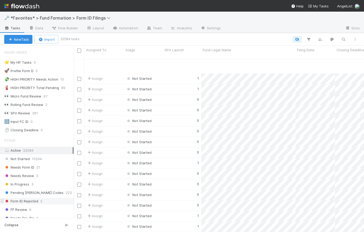
scroll to position [843, 0]
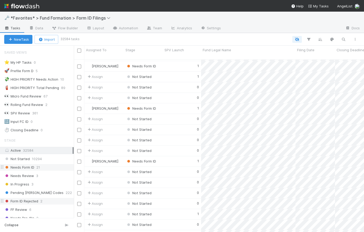
click at [27, 168] on span "Needs Form ID" at bounding box center [19, 167] width 30 height 7
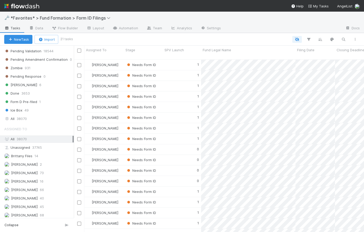
scroll to position [173, 287]
click at [35, 188] on span "[PERSON_NAME]" at bounding box center [24, 189] width 27 height 4
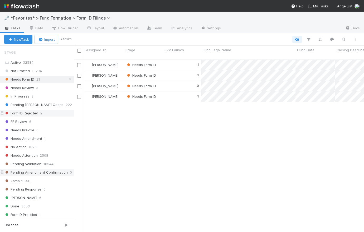
scroll to position [200, 0]
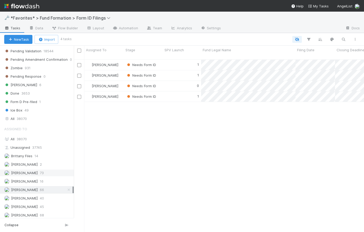
click at [30, 170] on span "[PERSON_NAME]" at bounding box center [24, 172] width 27 height 4
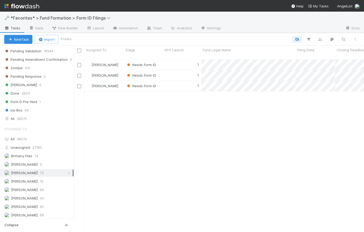
scroll to position [173, 287]
click at [79, 51] on input "checkbox" at bounding box center [79, 51] width 4 height 4
checkbox input "true"
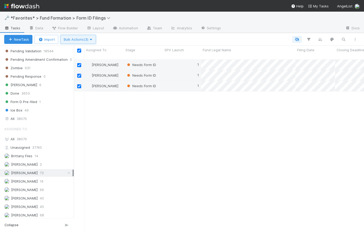
click at [81, 41] on span "Bulk Actions (3)" at bounding box center [78, 39] width 29 height 4
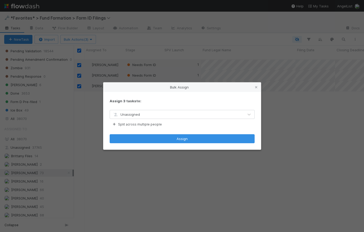
click at [161, 112] on div "Unassigned" at bounding box center [177, 114] width 134 height 8
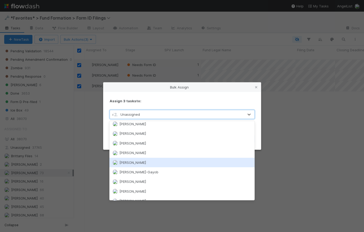
scroll to position [71, 0]
type input "no"
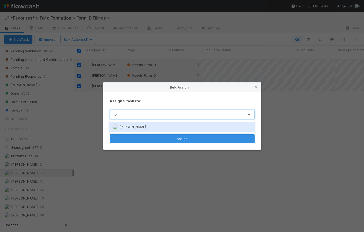
click at [200, 127] on div "[PERSON_NAME]" at bounding box center [181, 126] width 145 height 9
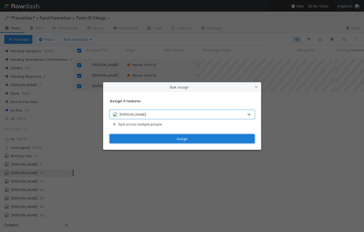
click at [192, 140] on button "Assign" at bounding box center [182, 138] width 145 height 9
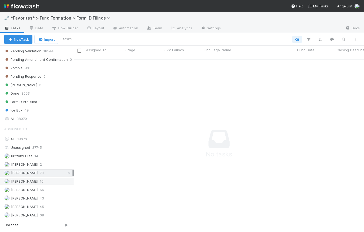
scroll to position [169, 287]
click at [32, 180] on span "[PERSON_NAME]" at bounding box center [24, 181] width 27 height 4
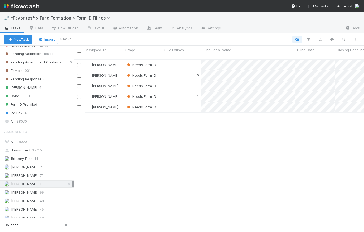
scroll to position [200, 0]
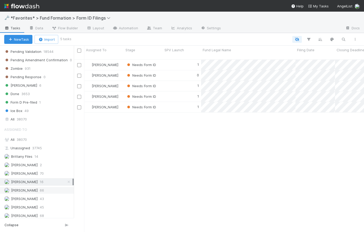
click at [32, 188] on span "[PERSON_NAME]" at bounding box center [24, 190] width 27 height 4
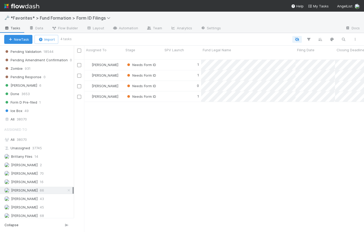
scroll to position [173, 287]
click at [79, 49] on input "checkbox" at bounding box center [79, 51] width 4 height 4
checkbox input "true"
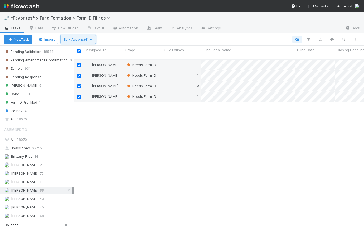
click at [88, 39] on span "Bulk Actions (4)" at bounding box center [78, 39] width 29 height 4
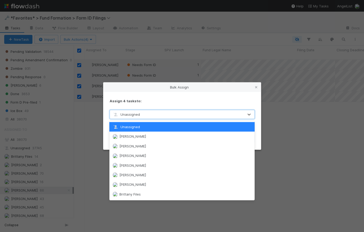
click at [148, 113] on div "Unassigned" at bounding box center [177, 114] width 134 height 8
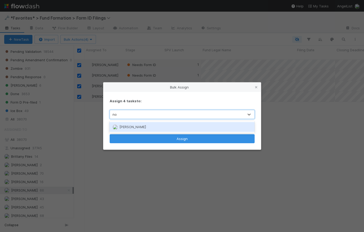
type input "nov"
click at [144, 127] on div "[PERSON_NAME]" at bounding box center [181, 126] width 145 height 9
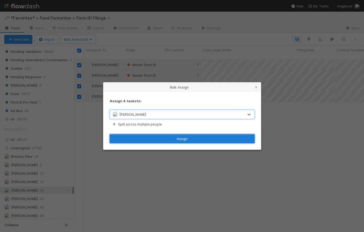
click at [182, 140] on button "Assign" at bounding box center [182, 138] width 145 height 9
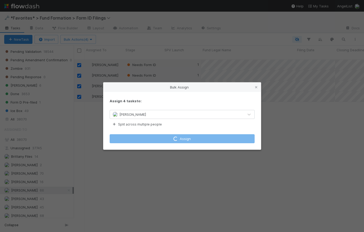
checkbox input "false"
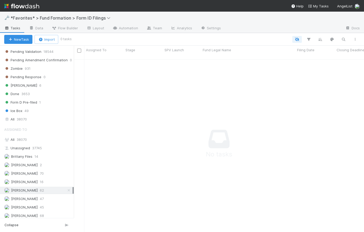
scroll to position [169, 287]
click at [66, 188] on icon at bounding box center [68, 189] width 5 height 3
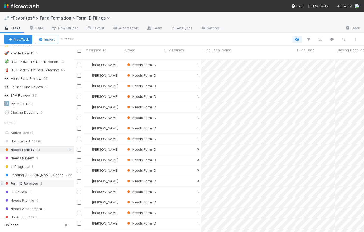
scroll to position [4, 4]
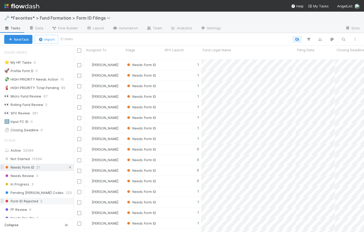
click at [68, 166] on icon at bounding box center [70, 166] width 5 height 3
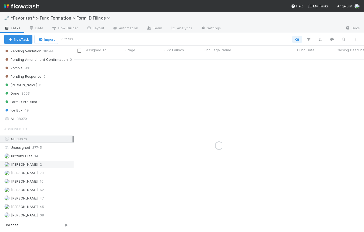
click at [38, 162] on span "[PERSON_NAME]" at bounding box center [24, 164] width 27 height 4
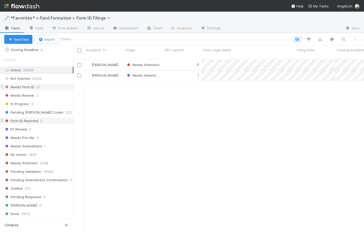
click at [175, 60] on div "0" at bounding box center [182, 65] width 38 height 10
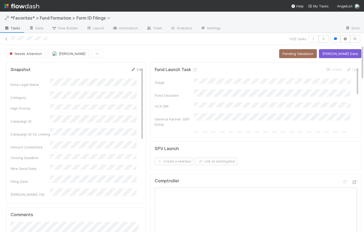
click at [15, 28] on span "Tasks" at bounding box center [12, 27] width 16 height 5
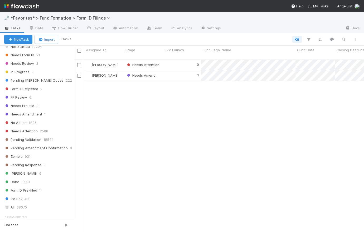
scroll to position [198, 0]
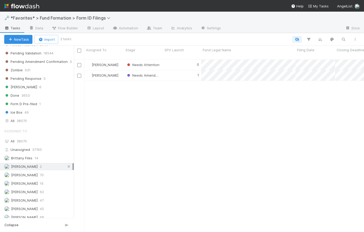
click at [66, 165] on icon at bounding box center [68, 166] width 5 height 3
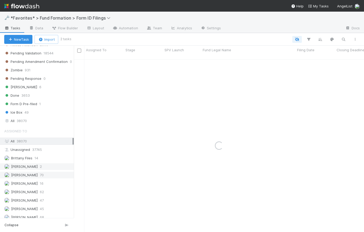
click at [31, 173] on span "[PERSON_NAME]" at bounding box center [24, 174] width 27 height 4
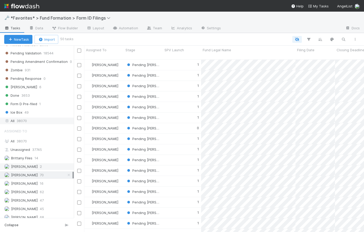
scroll to position [173, 287]
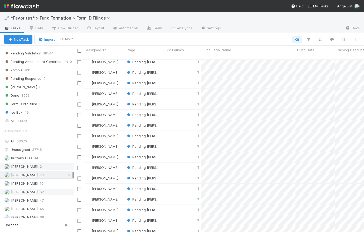
click at [28, 190] on span "[PERSON_NAME]" at bounding box center [24, 191] width 27 height 4
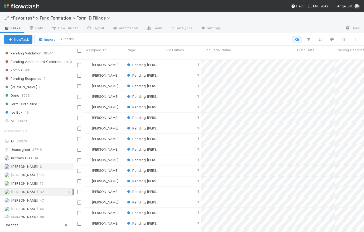
scroll to position [173, 287]
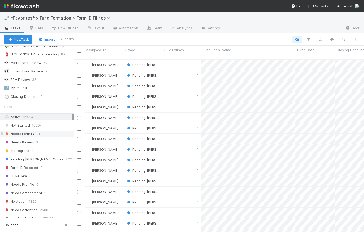
click at [35, 133] on div "Needs Form ID 21" at bounding box center [39, 133] width 70 height 7
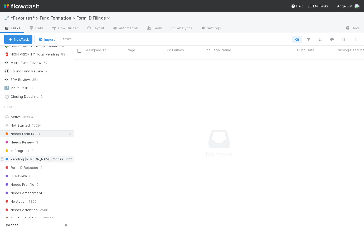
click at [40, 158] on span "Pending [PERSON_NAME] Codes" at bounding box center [33, 159] width 59 height 7
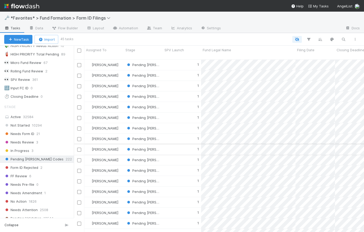
scroll to position [4, 4]
click at [186, 60] on div "1" at bounding box center [182, 65] width 38 height 10
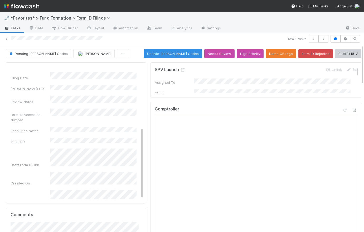
click at [10, 29] on span "Tasks" at bounding box center [12, 27] width 16 height 5
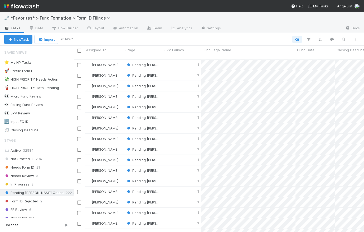
scroll to position [4, 4]
click at [78, 48] on div at bounding box center [79, 50] width 8 height 6
click at [87, 39] on div at bounding box center [217, 39] width 289 height 7
click at [72, 191] on icon at bounding box center [74, 192] width 5 height 3
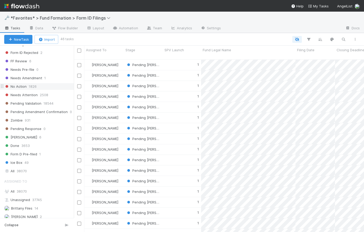
scroll to position [37, 0]
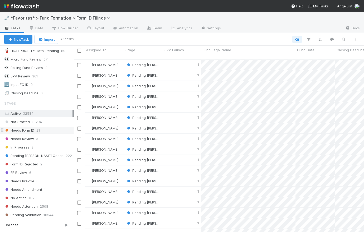
click at [28, 128] on span "Needs Form ID" at bounding box center [19, 130] width 30 height 7
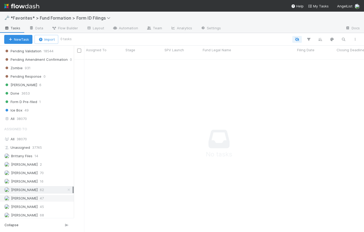
click at [30, 196] on span "[PERSON_NAME]" at bounding box center [24, 198] width 27 height 4
click at [33, 172] on span "[PERSON_NAME]" at bounding box center [24, 172] width 27 height 4
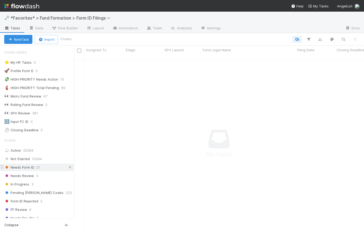
click at [68, 165] on icon at bounding box center [70, 166] width 5 height 3
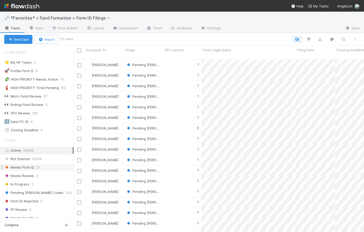
scroll to position [4, 4]
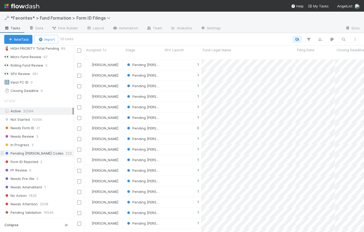
click at [35, 154] on span "Pending [PERSON_NAME] Codes" at bounding box center [33, 153] width 59 height 7
click at [79, 49] on input "checkbox" at bounding box center [79, 51] width 4 height 4
checkbox input "true"
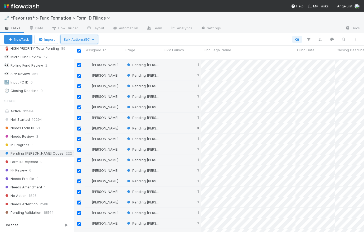
click at [80, 40] on span "Bulk Actions (50)" at bounding box center [79, 39] width 31 height 4
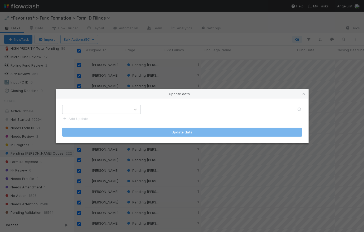
click at [109, 109] on div at bounding box center [97, 109] width 68 height 8
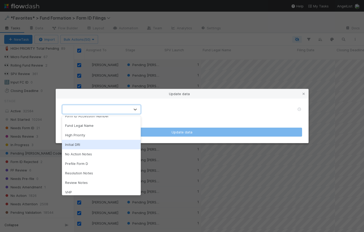
click at [112, 145] on div "Initial DRI" at bounding box center [101, 144] width 79 height 9
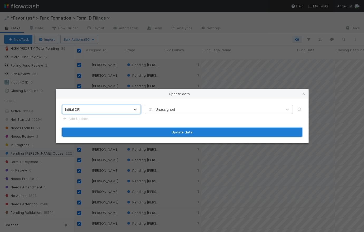
click at [189, 132] on button "Update data" at bounding box center [182, 131] width 240 height 9
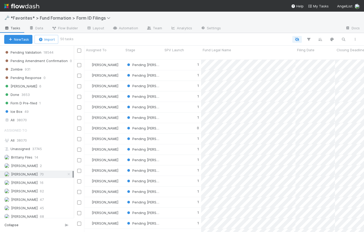
scroll to position [200, 0]
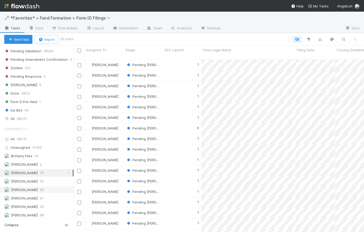
click at [28, 188] on span "[PERSON_NAME]" at bounding box center [24, 189] width 27 height 4
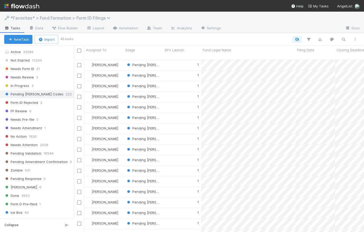
scroll to position [173, 287]
click at [79, 52] on input "checkbox" at bounding box center [79, 51] width 4 height 4
checkbox input "true"
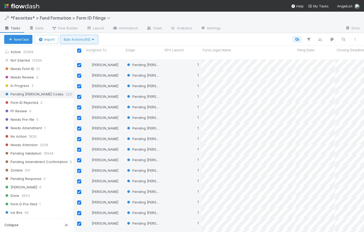
click at [95, 40] on icon "button" at bounding box center [92, 39] width 5 height 3
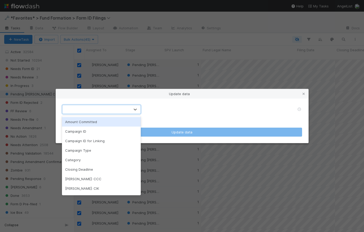
click at [113, 111] on div at bounding box center [97, 109] width 68 height 8
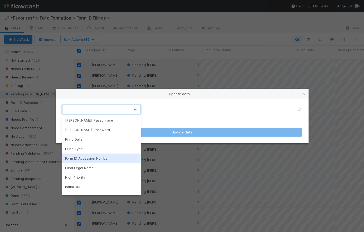
scroll to position [141, 0]
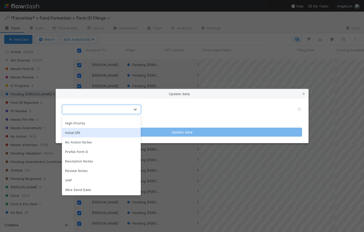
click at [100, 131] on div "Initial DRI" at bounding box center [101, 132] width 79 height 9
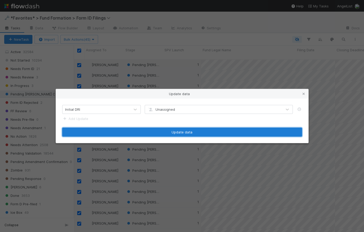
click at [182, 131] on button "Update data" at bounding box center [182, 131] width 240 height 9
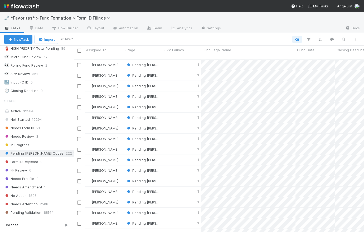
scroll to position [0, 0]
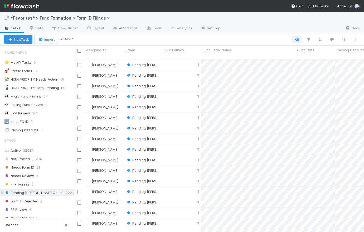
click at [72, 191] on icon at bounding box center [74, 192] width 5 height 3
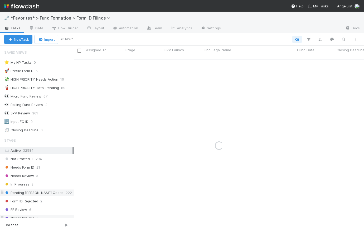
scroll to position [98, 0]
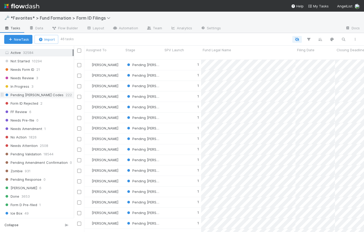
drag, startPoint x: 46, startPoint y: 98, endPoint x: 46, endPoint y: 91, distance: 6.4
click at [46, 98] on div "Not Started 10294 Needs Form ID 21 Needs Review 3 In Progress 3 Pending [PERSON…" at bounding box center [37, 136] width 74 height 159
click at [47, 94] on span "Pending [PERSON_NAME] Codes" at bounding box center [33, 95] width 59 height 7
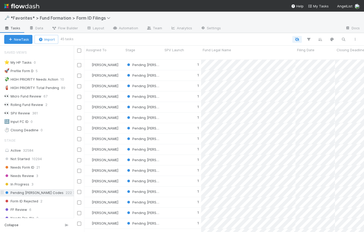
scroll to position [173, 287]
click at [72, 191] on icon at bounding box center [74, 192] width 5 height 3
drag, startPoint x: 55, startPoint y: 5, endPoint x: 50, endPoint y: 4, distance: 5.6
click at [55, 5] on nav "Help My Tasks AngelList" at bounding box center [182, 6] width 364 height 12
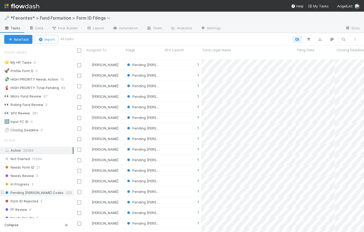
click at [33, 4] on img at bounding box center [21, 6] width 35 height 9
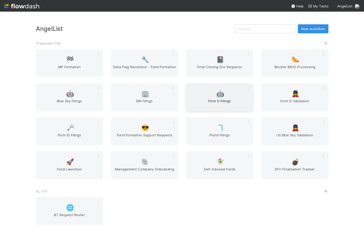
scroll to position [115, 0]
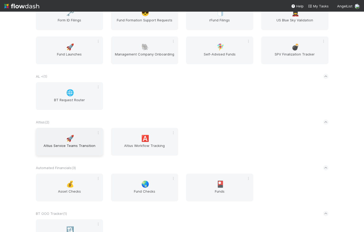
click at [80, 146] on span "Altius Service Teams Transition" at bounding box center [69, 148] width 63 height 11
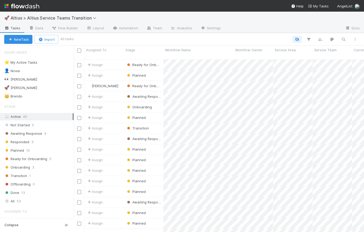
scroll to position [173, 287]
click at [25, 165] on span "Onboarding" at bounding box center [17, 167] width 26 height 7
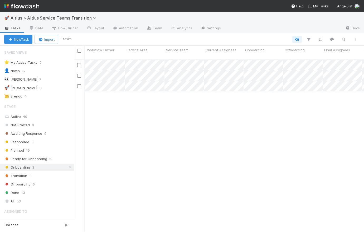
scroll to position [0, 185]
drag, startPoint x: 205, startPoint y: 48, endPoint x: 222, endPoint y: 46, distance: 17.6
click at [222, 46] on div "Current Assignees" at bounding box center [194, 52] width 57 height 13
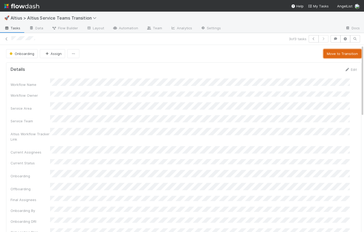
click at [293, 54] on button "Move to Transition" at bounding box center [343, 53] width 38 height 9
click at [293, 54] on button "Move to Offboarding" at bounding box center [340, 53] width 41 height 9
click at [293, 54] on button "Move to Done" at bounding box center [347, 53] width 30 height 9
click at [14, 27] on span "Tasks" at bounding box center [12, 27] width 16 height 5
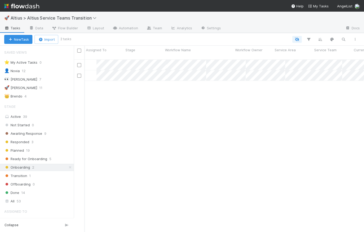
scroll to position [0, 144]
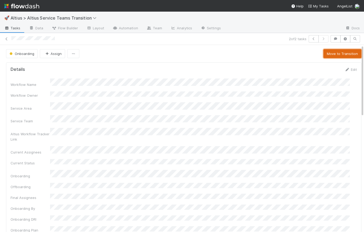
click at [293, 53] on button "Move to Transition" at bounding box center [343, 53] width 38 height 9
click at [293, 53] on button "Move to Offboarding" at bounding box center [340, 53] width 41 height 9
click at [293, 53] on button "Move to Done" at bounding box center [347, 53] width 30 height 9
